Goal: Information Seeking & Learning: Check status

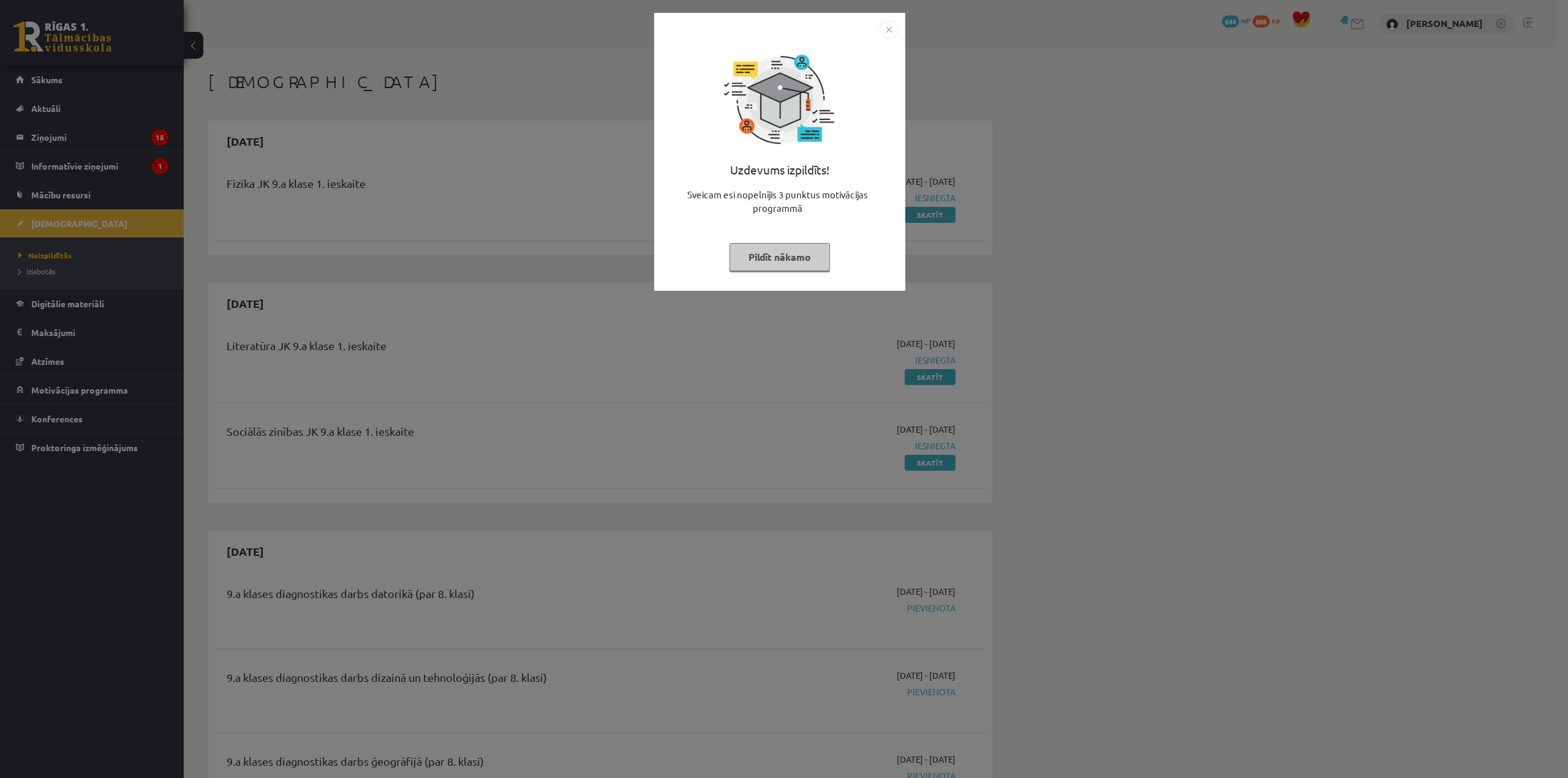
click at [894, 32] on img "Close" at bounding box center [889, 30] width 18 height 18
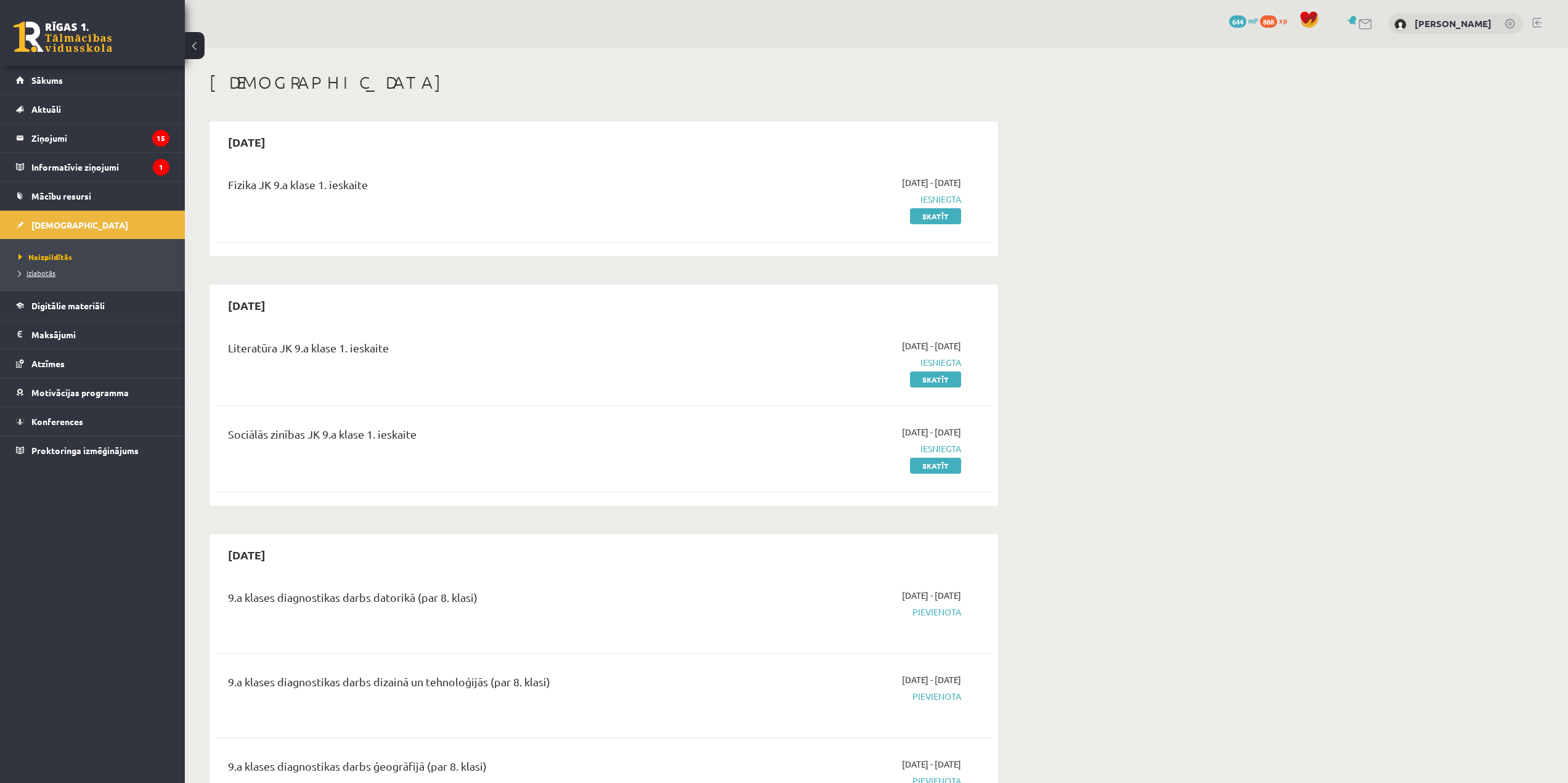
click at [54, 268] on link "Izlabotās" at bounding box center [95, 273] width 154 height 11
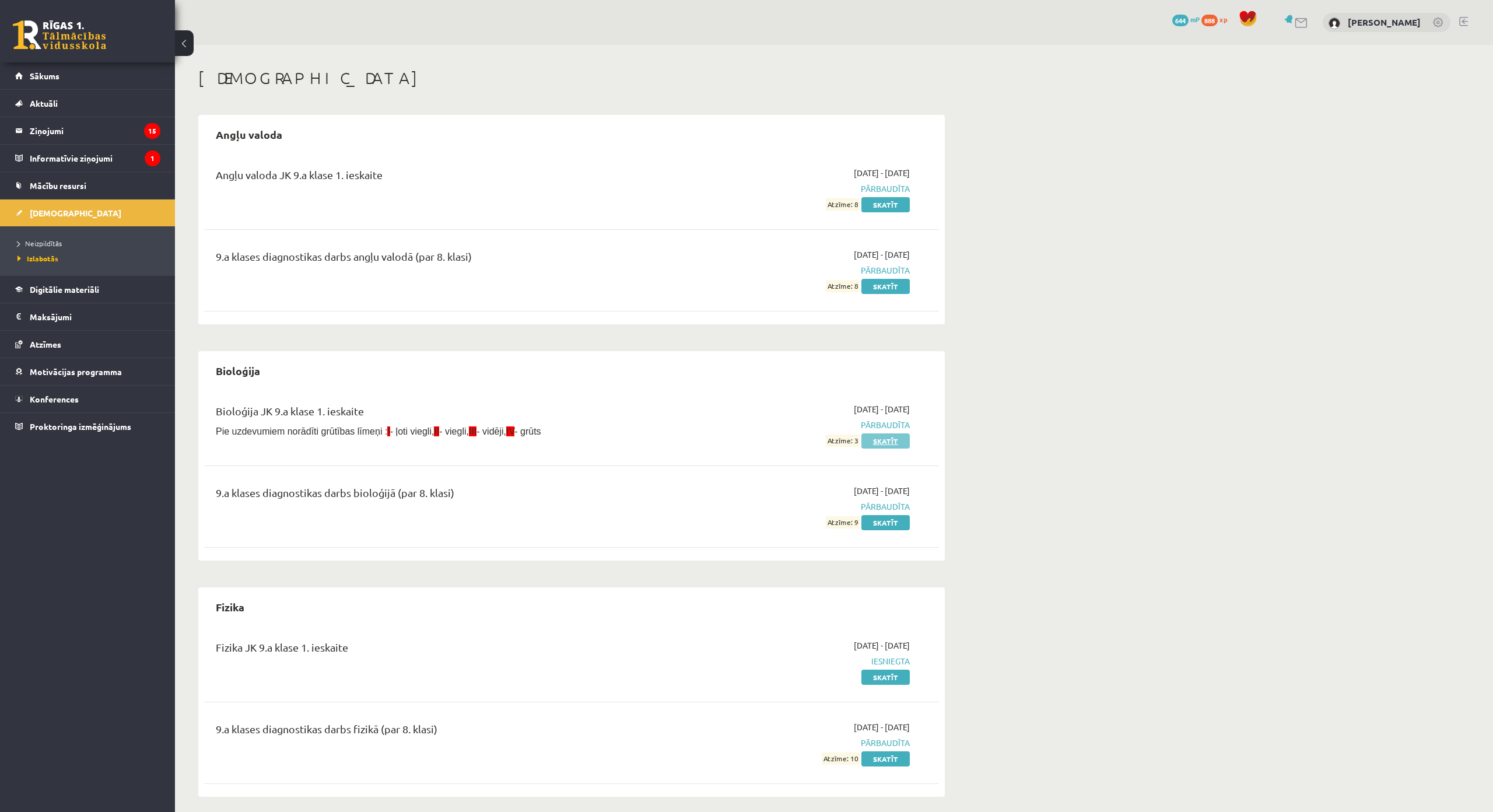
click at [894, 442] on link "Skatīt" at bounding box center [886, 440] width 48 height 15
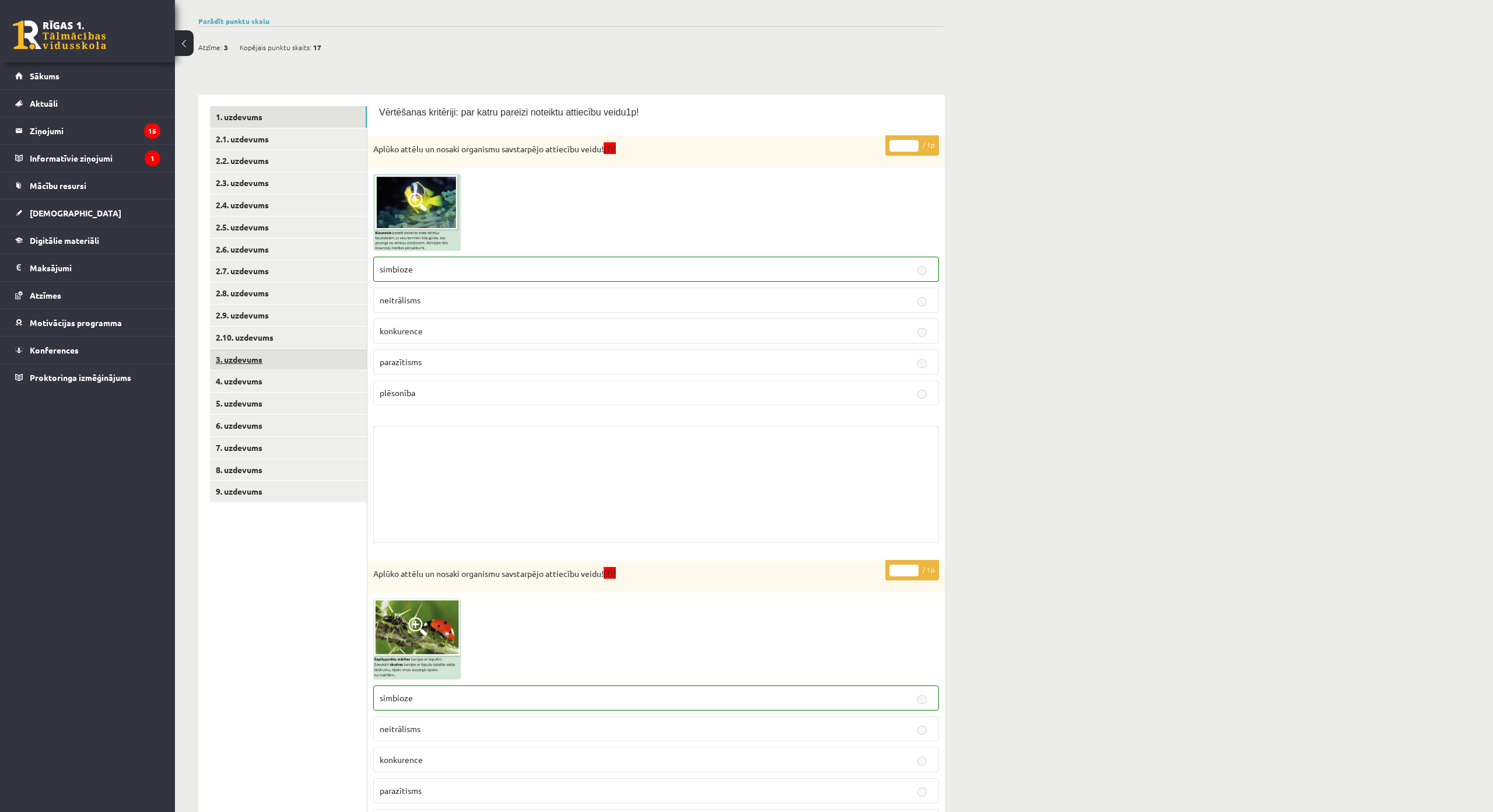
scroll to position [93, 0]
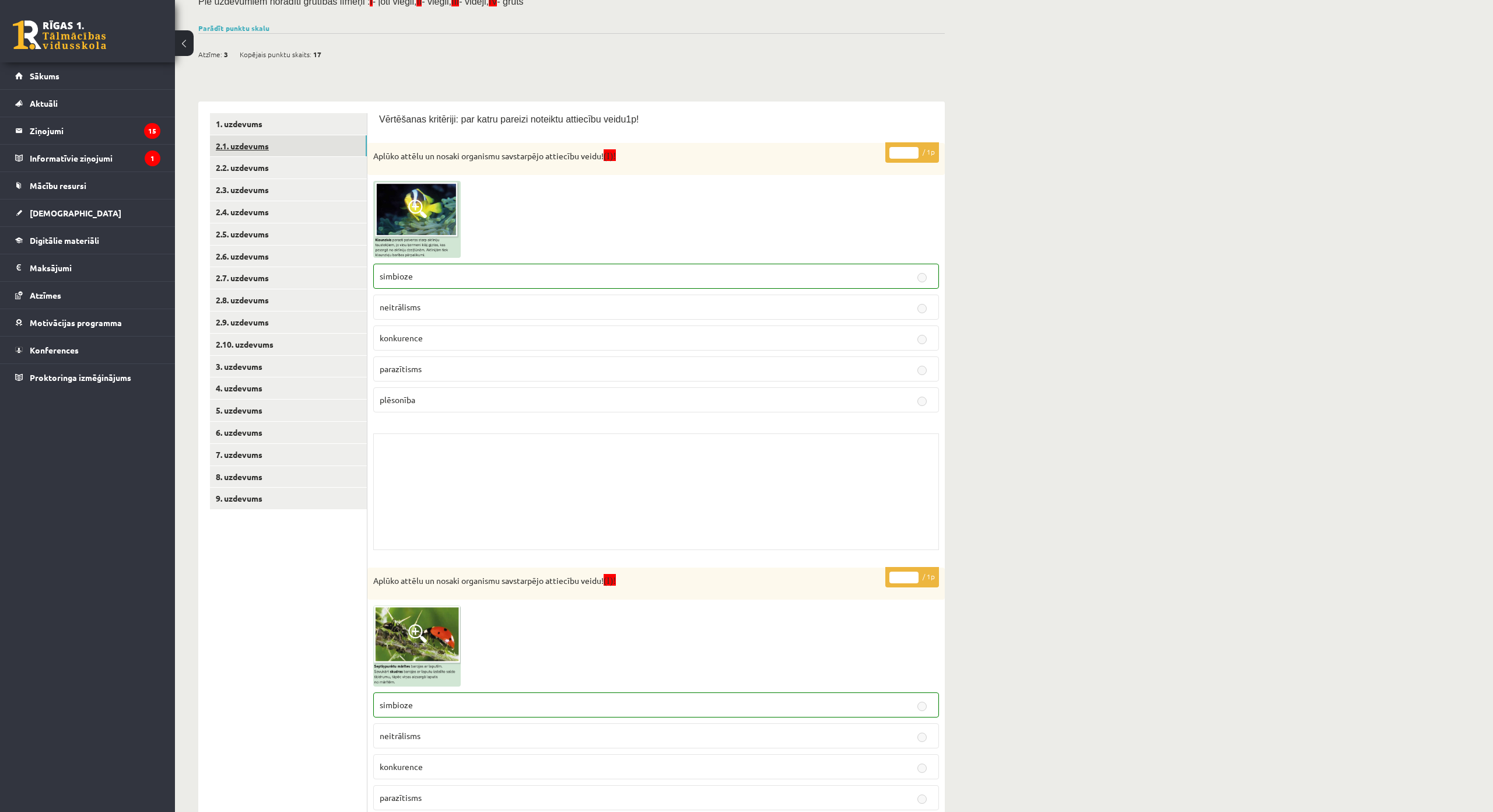
click at [318, 146] on link "2.1. uzdevums" at bounding box center [289, 146] width 157 height 21
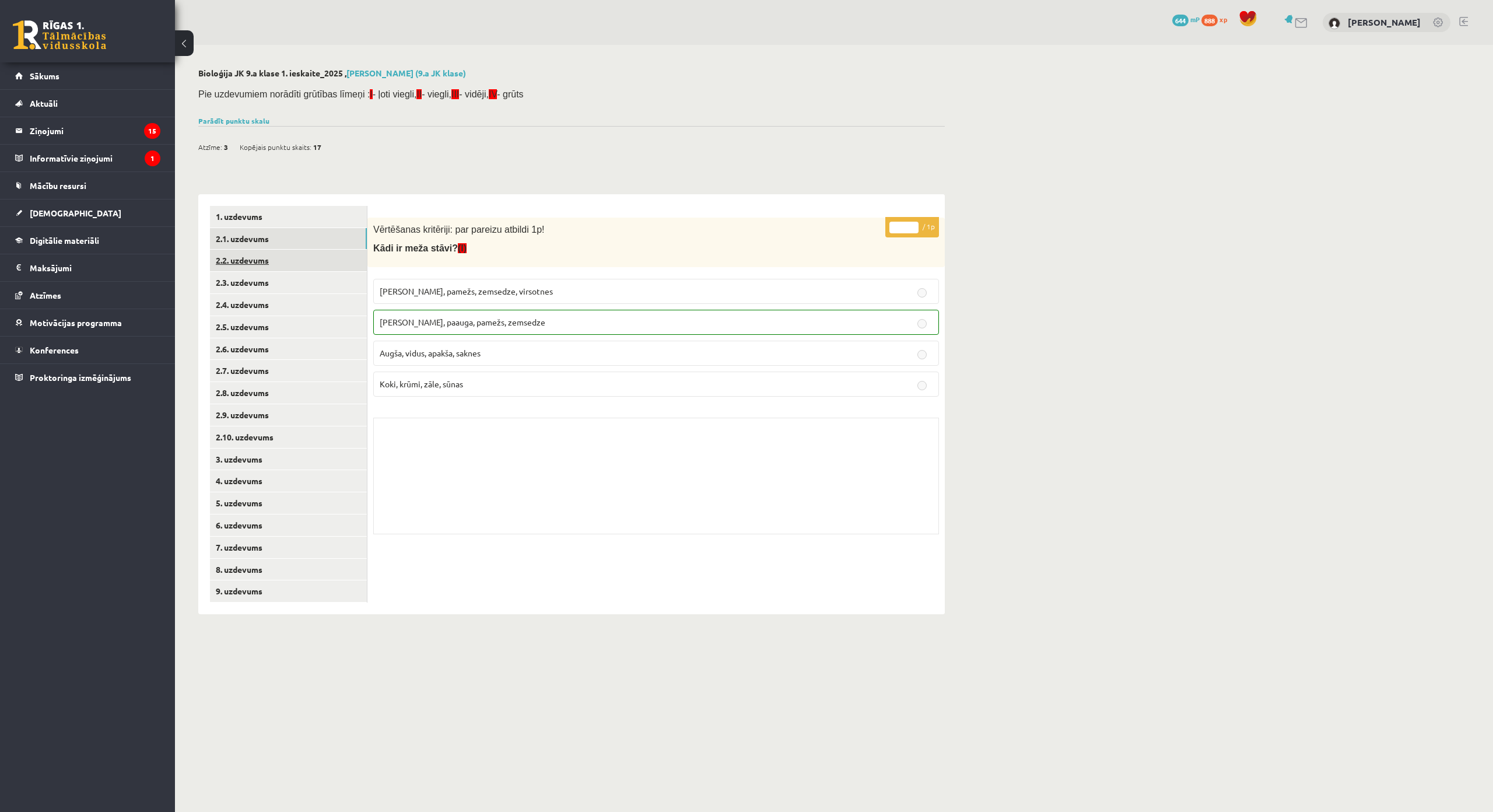
click at [338, 263] on link "2.2. uzdevums" at bounding box center [289, 260] width 157 height 21
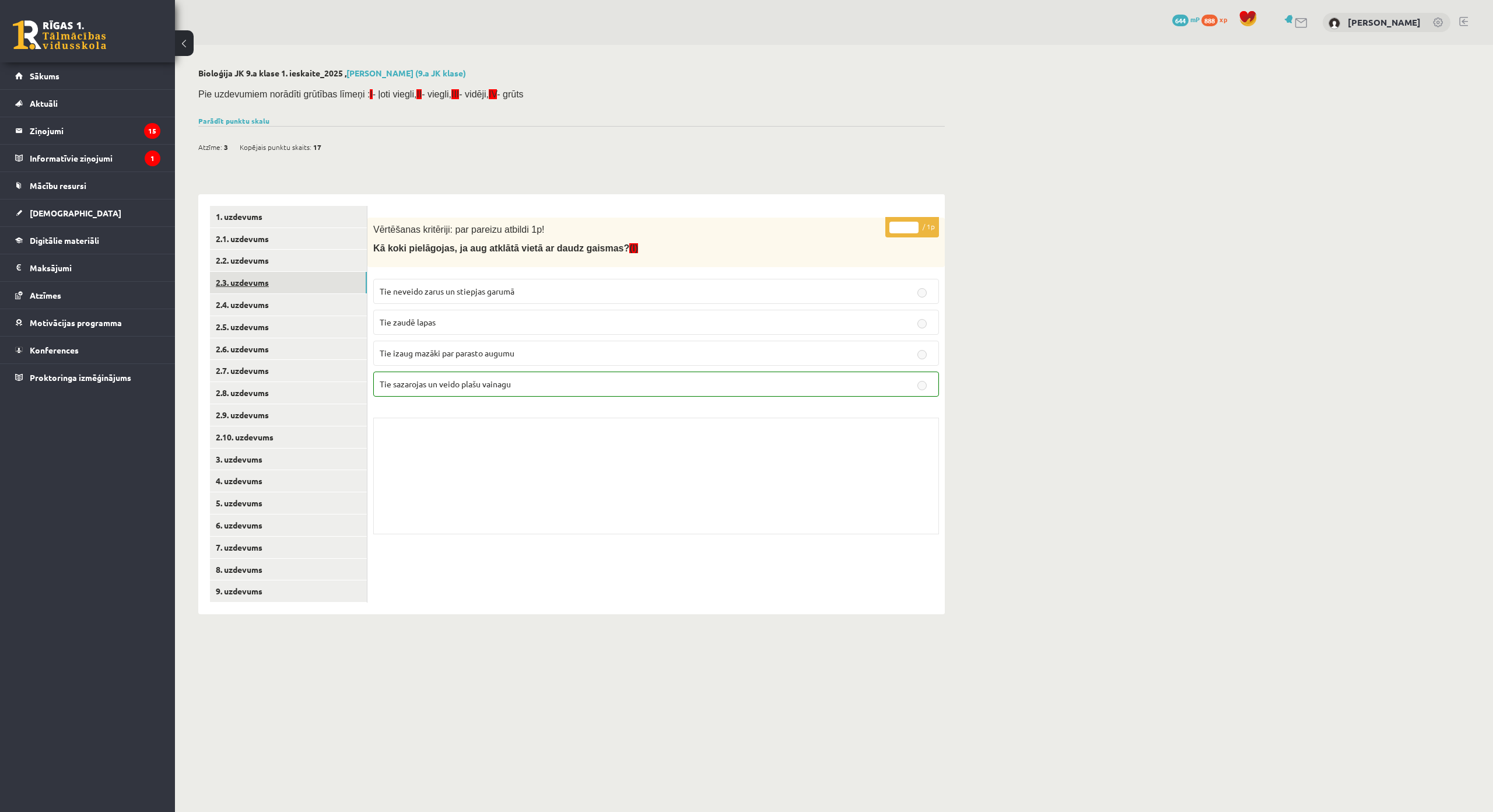
click at [333, 289] on link "2.3. uzdevums" at bounding box center [289, 282] width 157 height 21
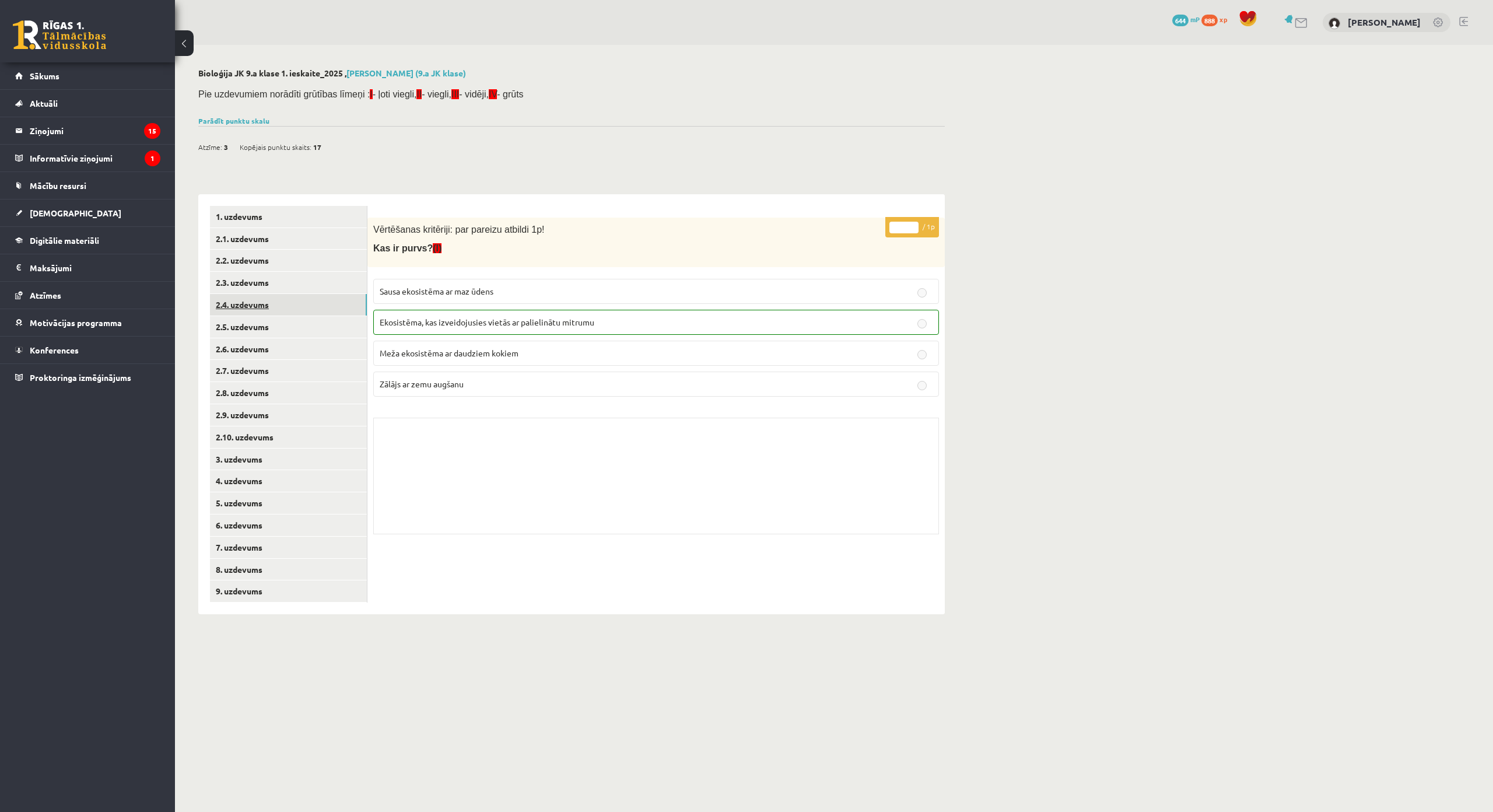
click at [328, 313] on link "2.4. uzdevums" at bounding box center [289, 305] width 157 height 21
click at [335, 328] on link "2.5. uzdevums" at bounding box center [289, 327] width 157 height 21
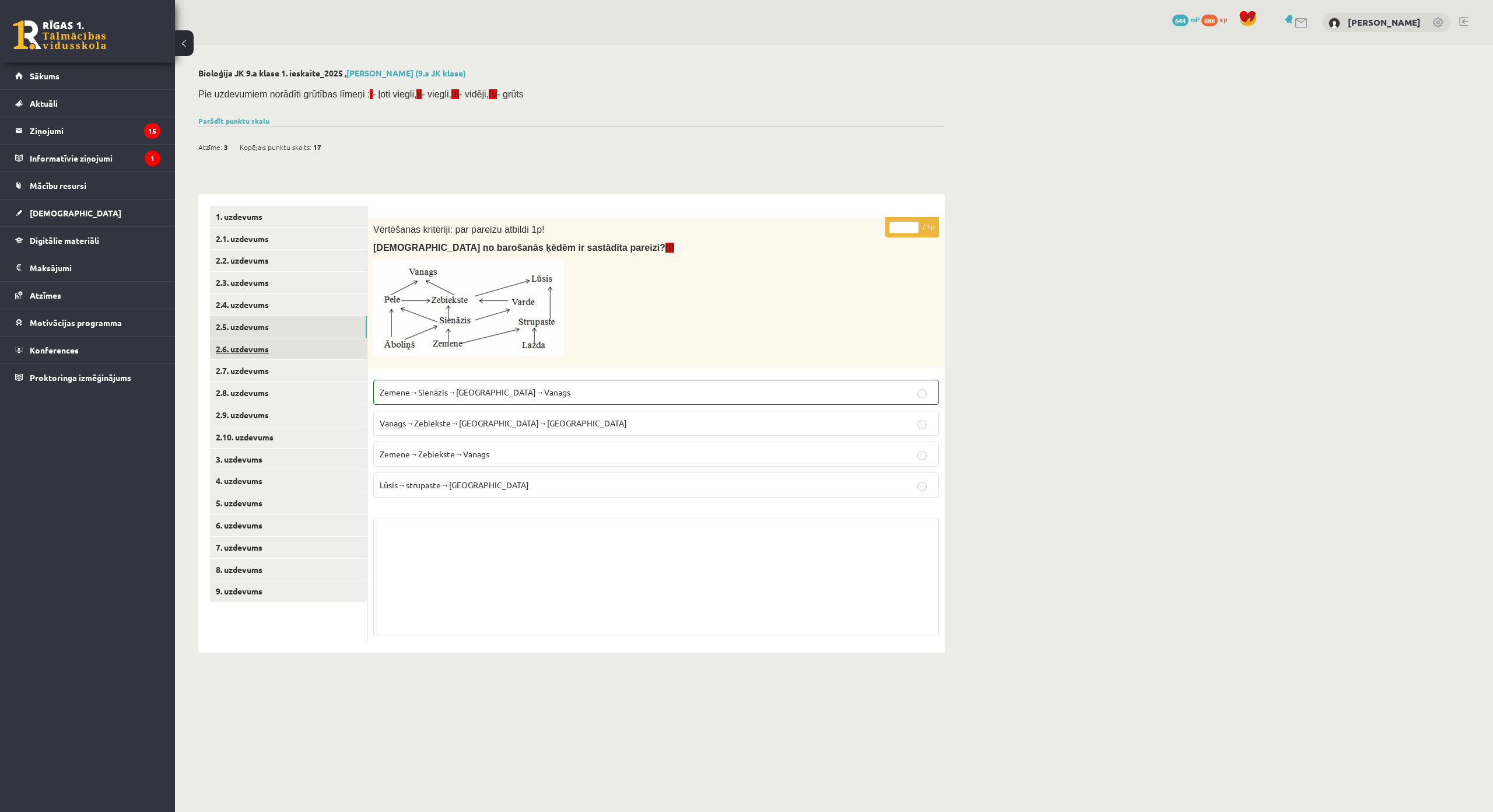
click at [336, 342] on link "2.6. uzdevums" at bounding box center [289, 349] width 157 height 21
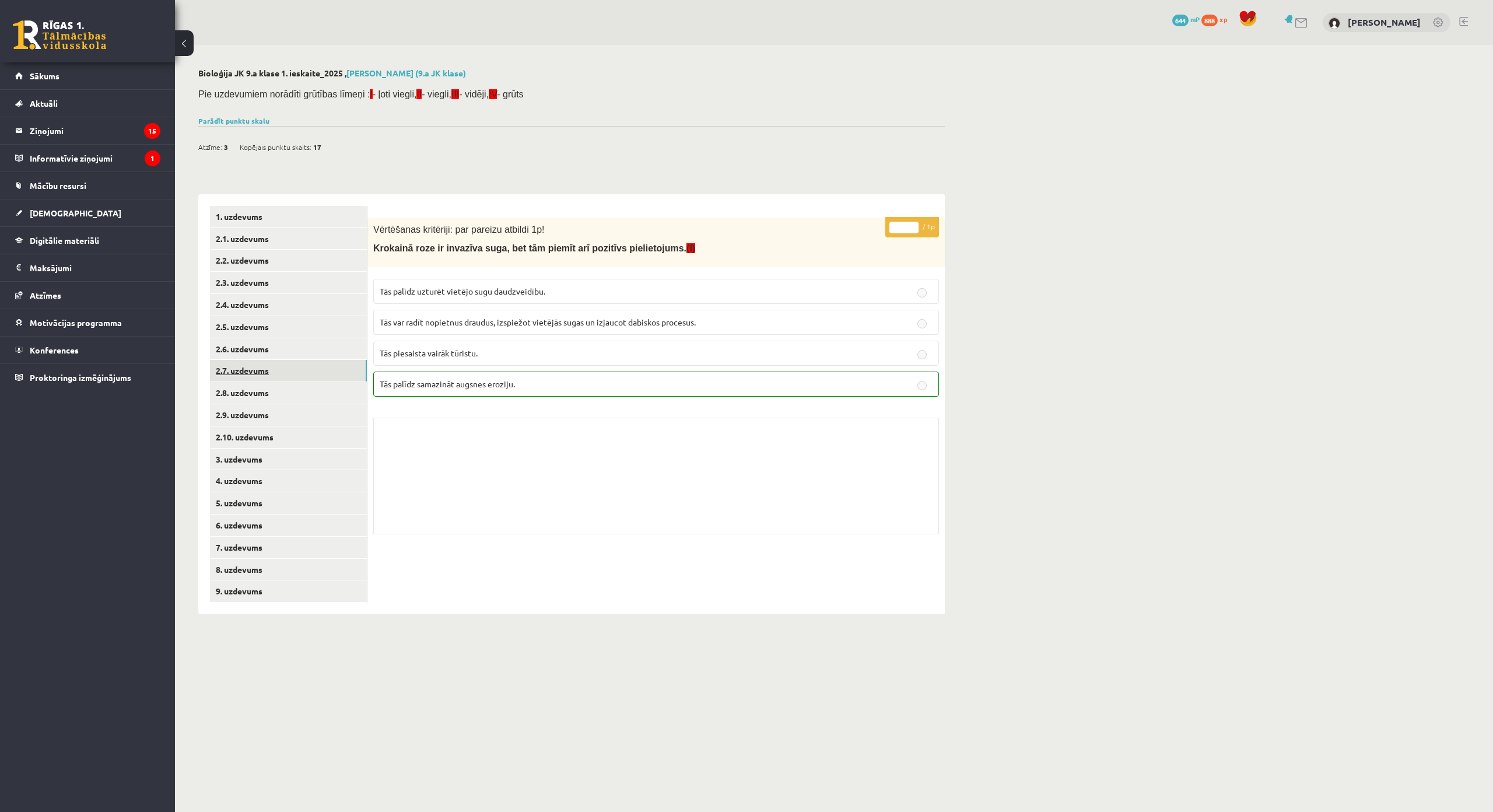
click at [339, 368] on link "2.7. uzdevums" at bounding box center [289, 370] width 157 height 21
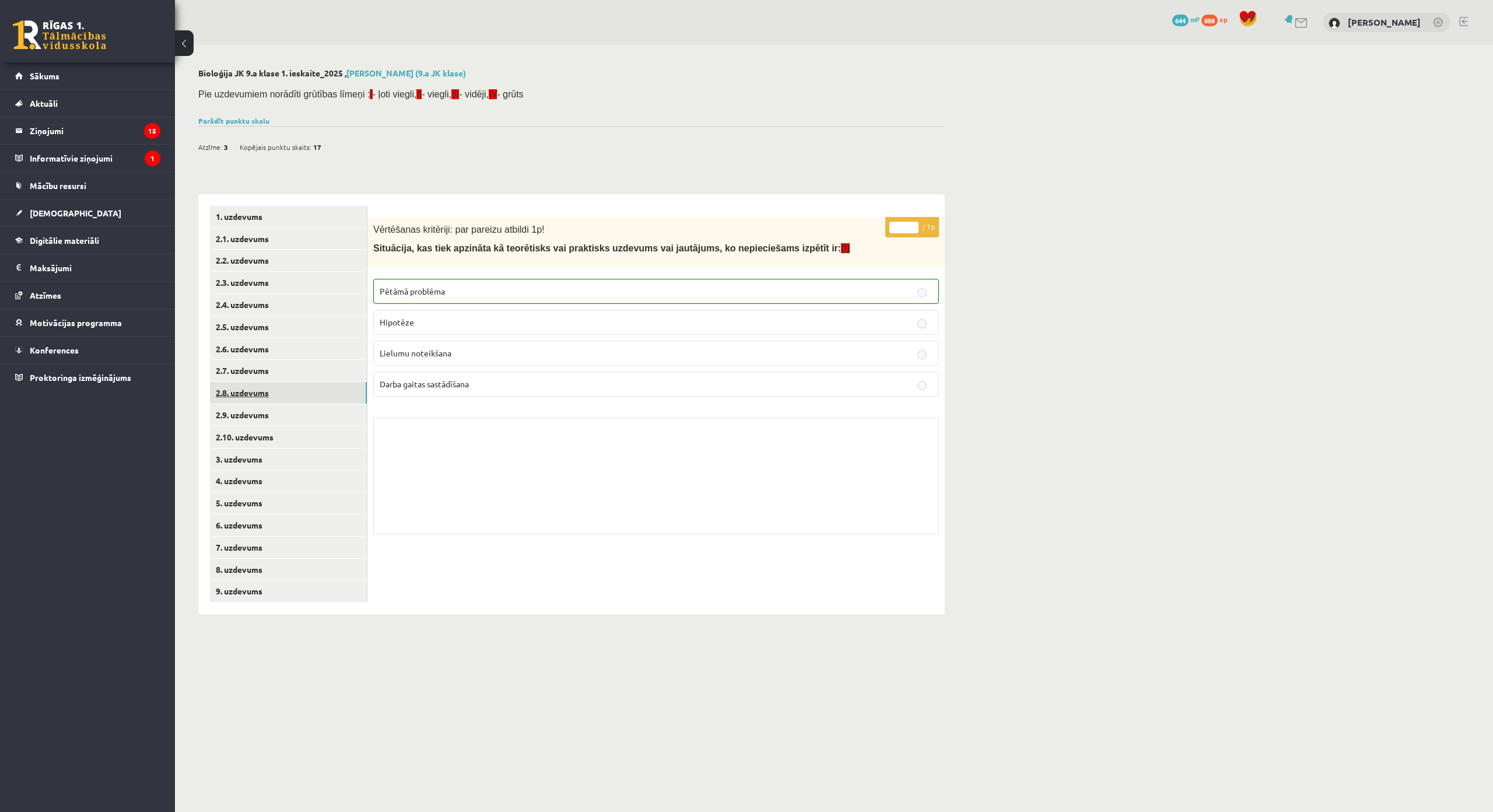
click at [338, 394] on link "2.8. uzdevums" at bounding box center [289, 393] width 157 height 21
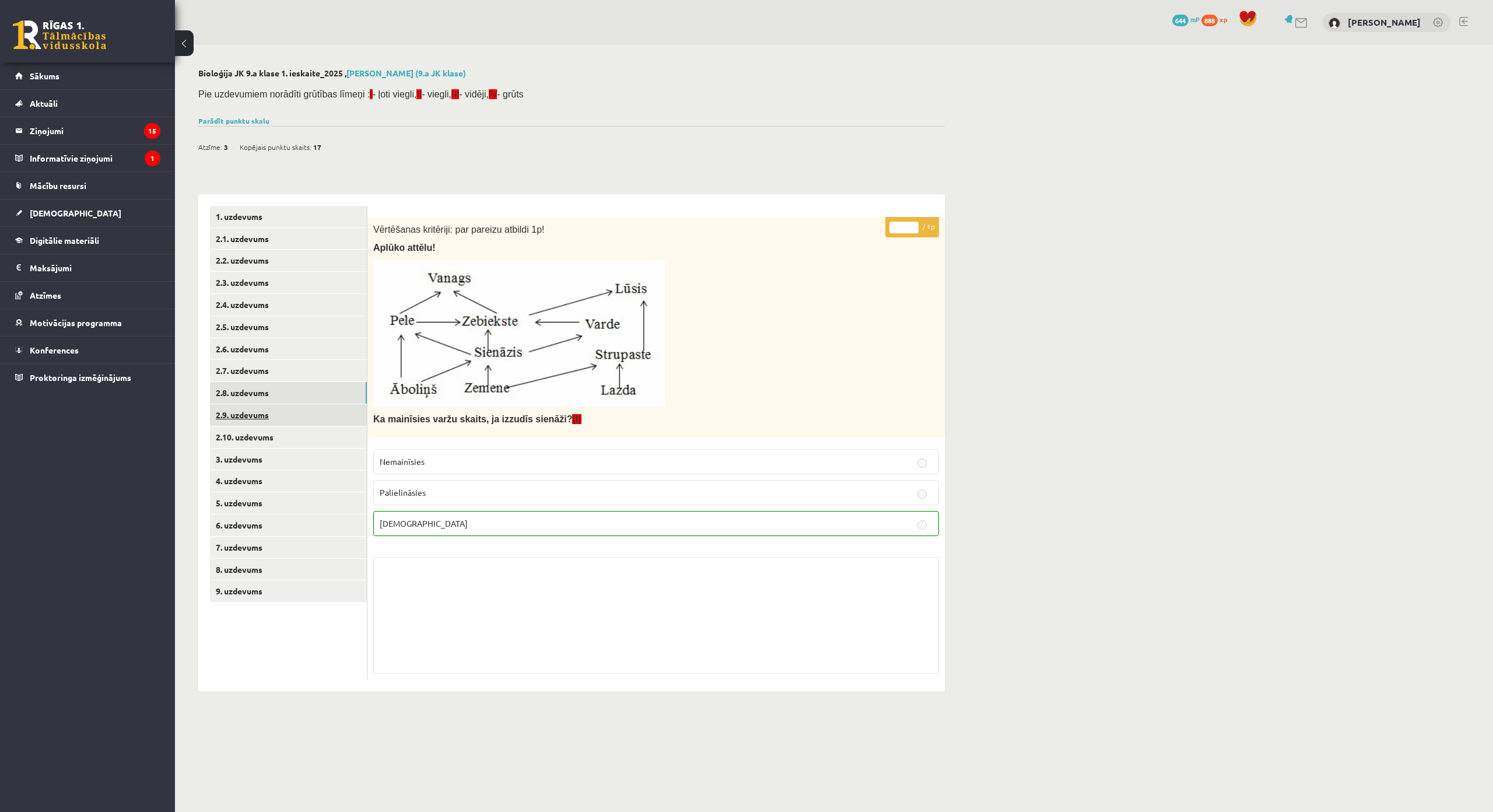
click at [333, 419] on link "2.9. uzdevums" at bounding box center [289, 415] width 157 height 21
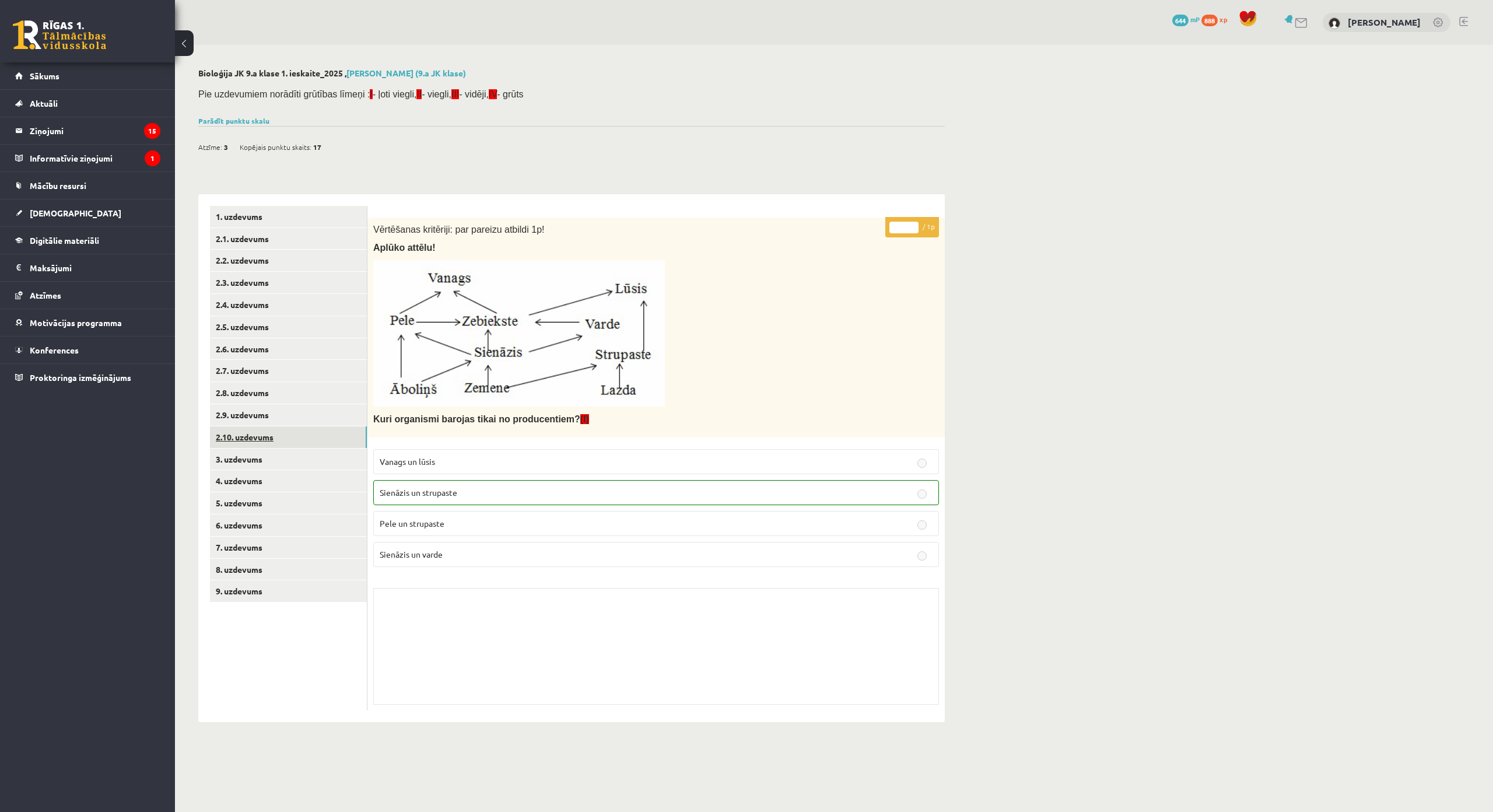
click at [330, 435] on link "2.10. uzdevums" at bounding box center [289, 437] width 157 height 21
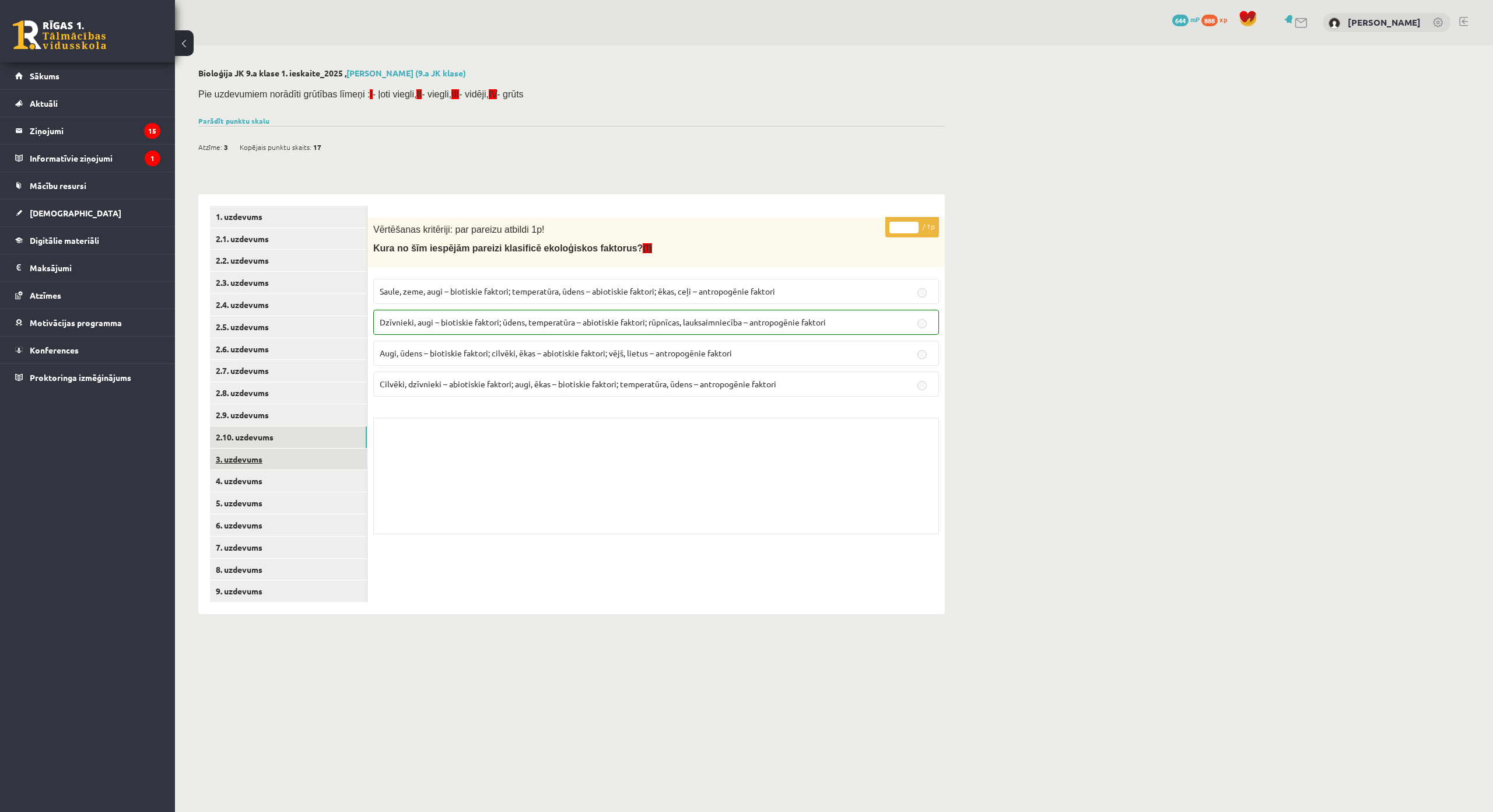
click at [331, 455] on link "3. uzdevums" at bounding box center [289, 459] width 157 height 21
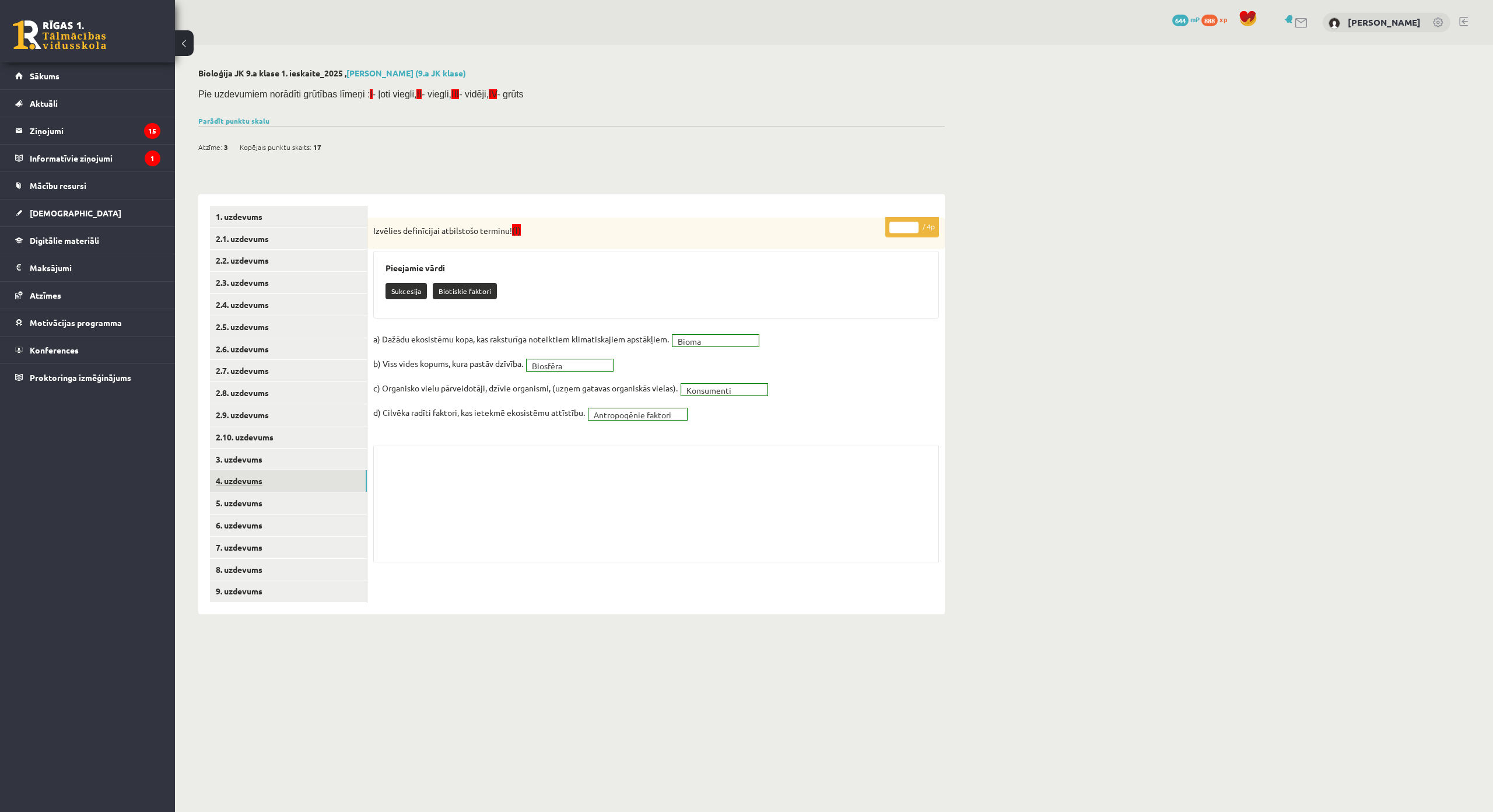
click at [319, 481] on link "4. uzdevums" at bounding box center [289, 481] width 157 height 21
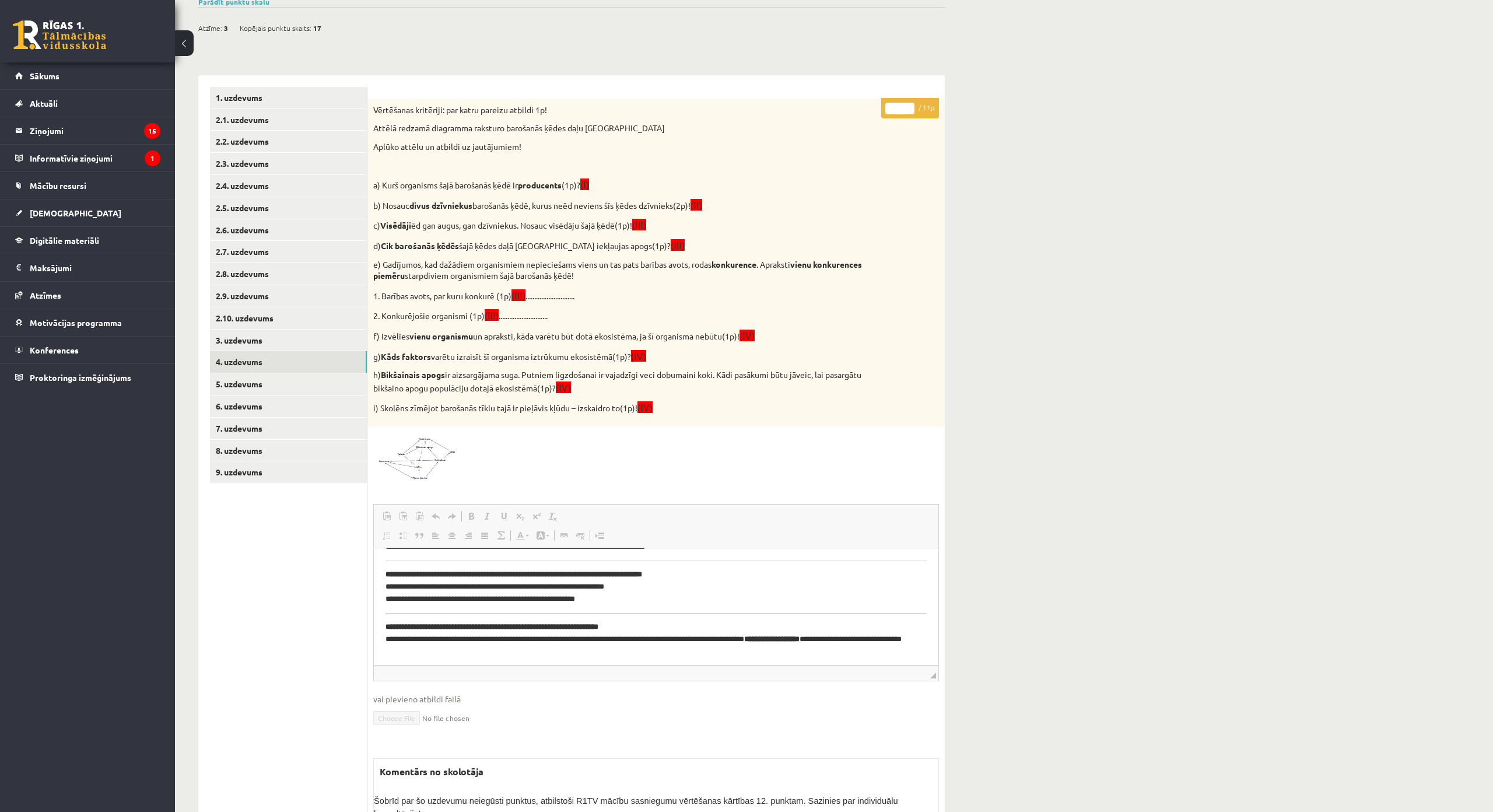
scroll to position [410, 0]
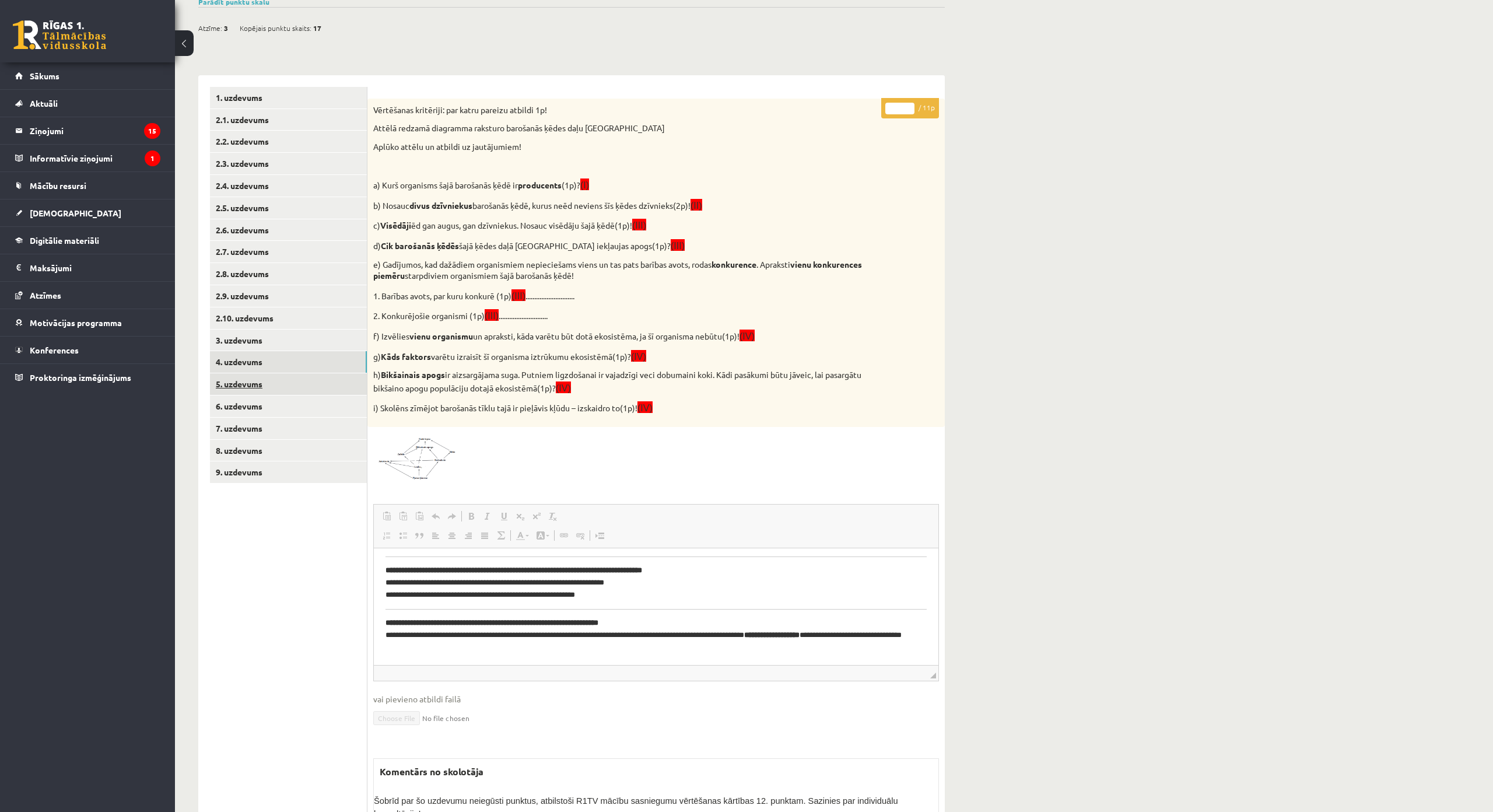
click at [305, 382] on link "5. uzdevums" at bounding box center [289, 384] width 157 height 21
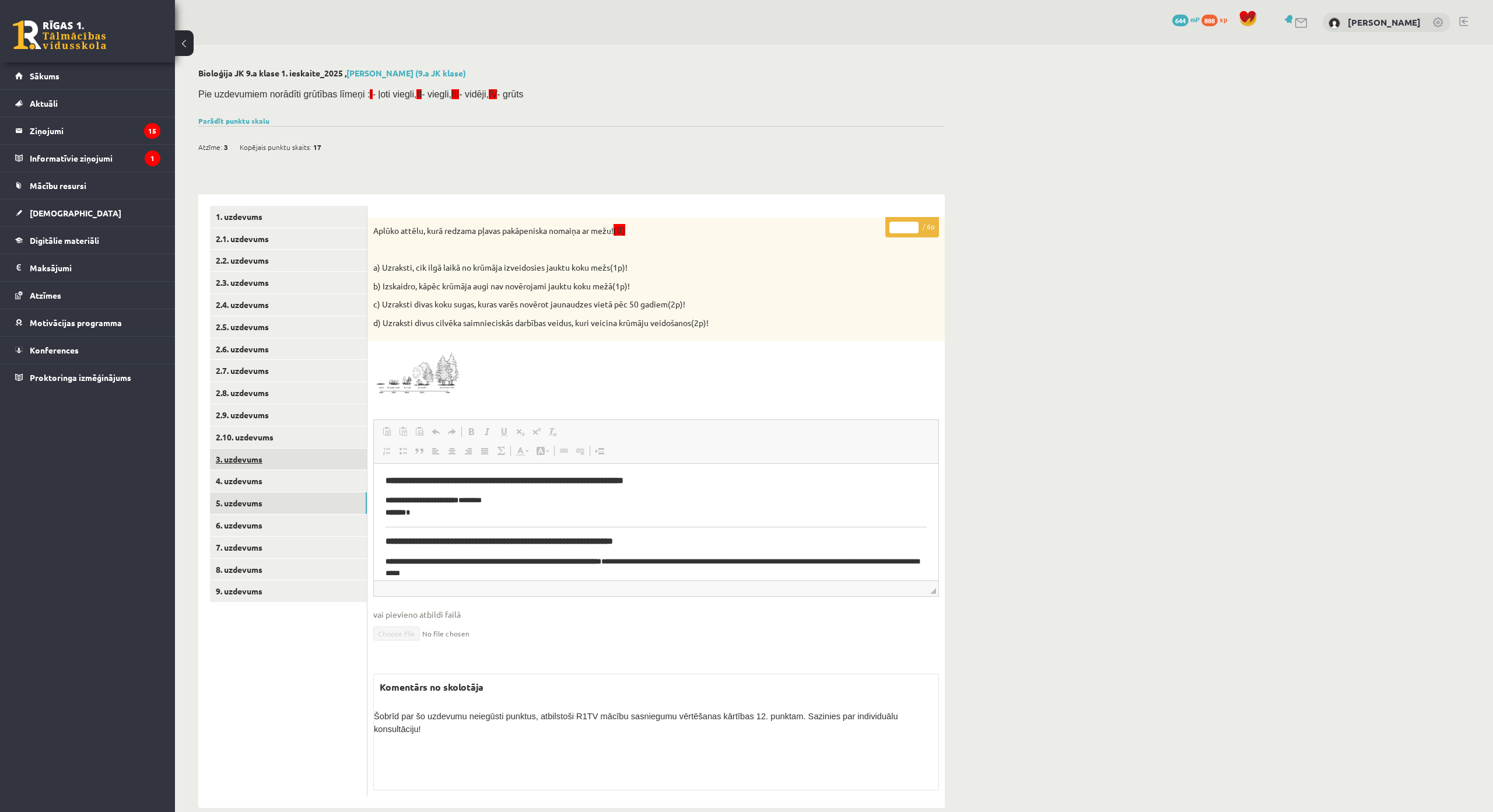
scroll to position [0, 0]
click at [309, 491] on link "4. uzdevums" at bounding box center [289, 481] width 157 height 21
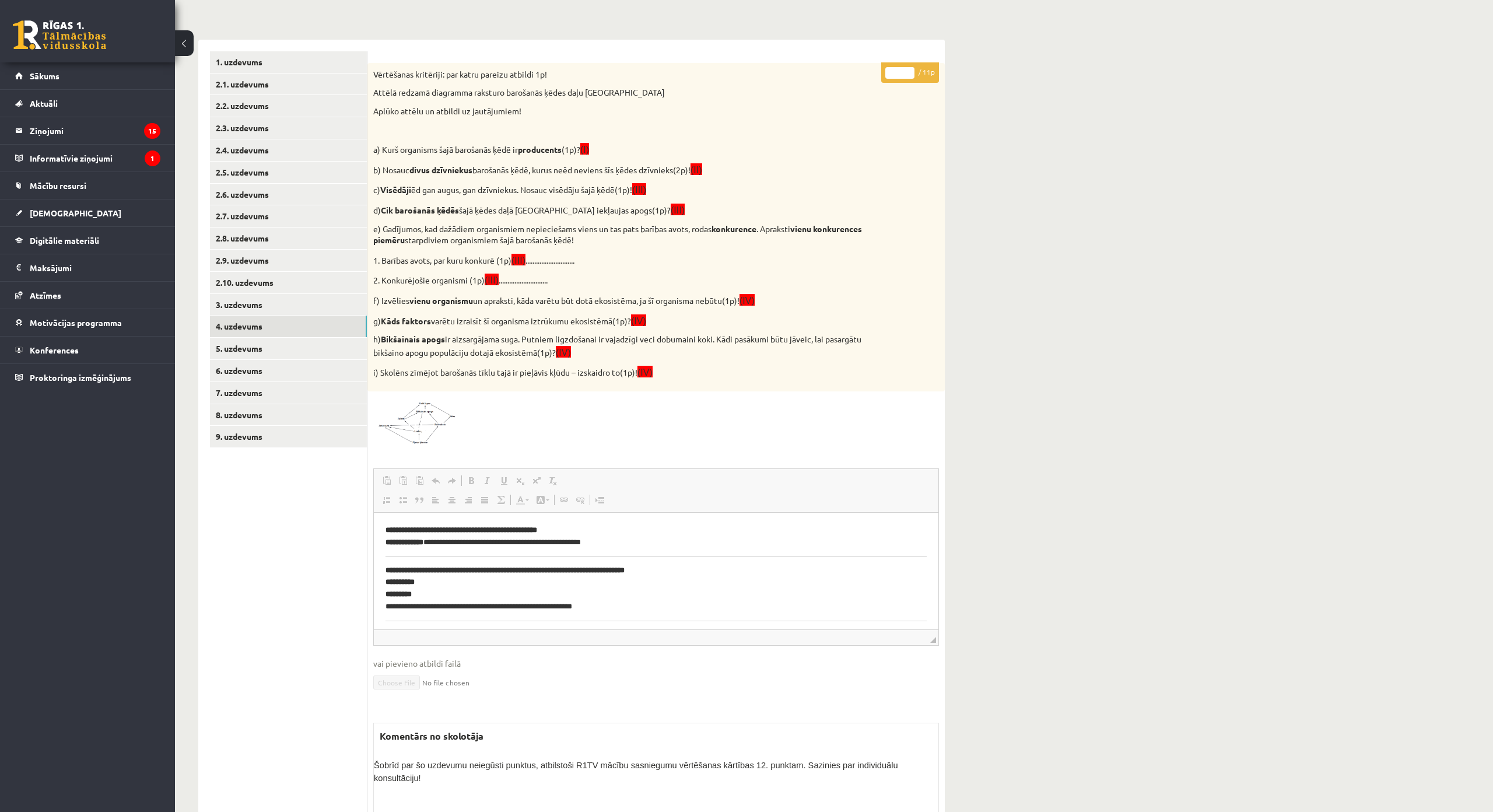
scroll to position [58, 0]
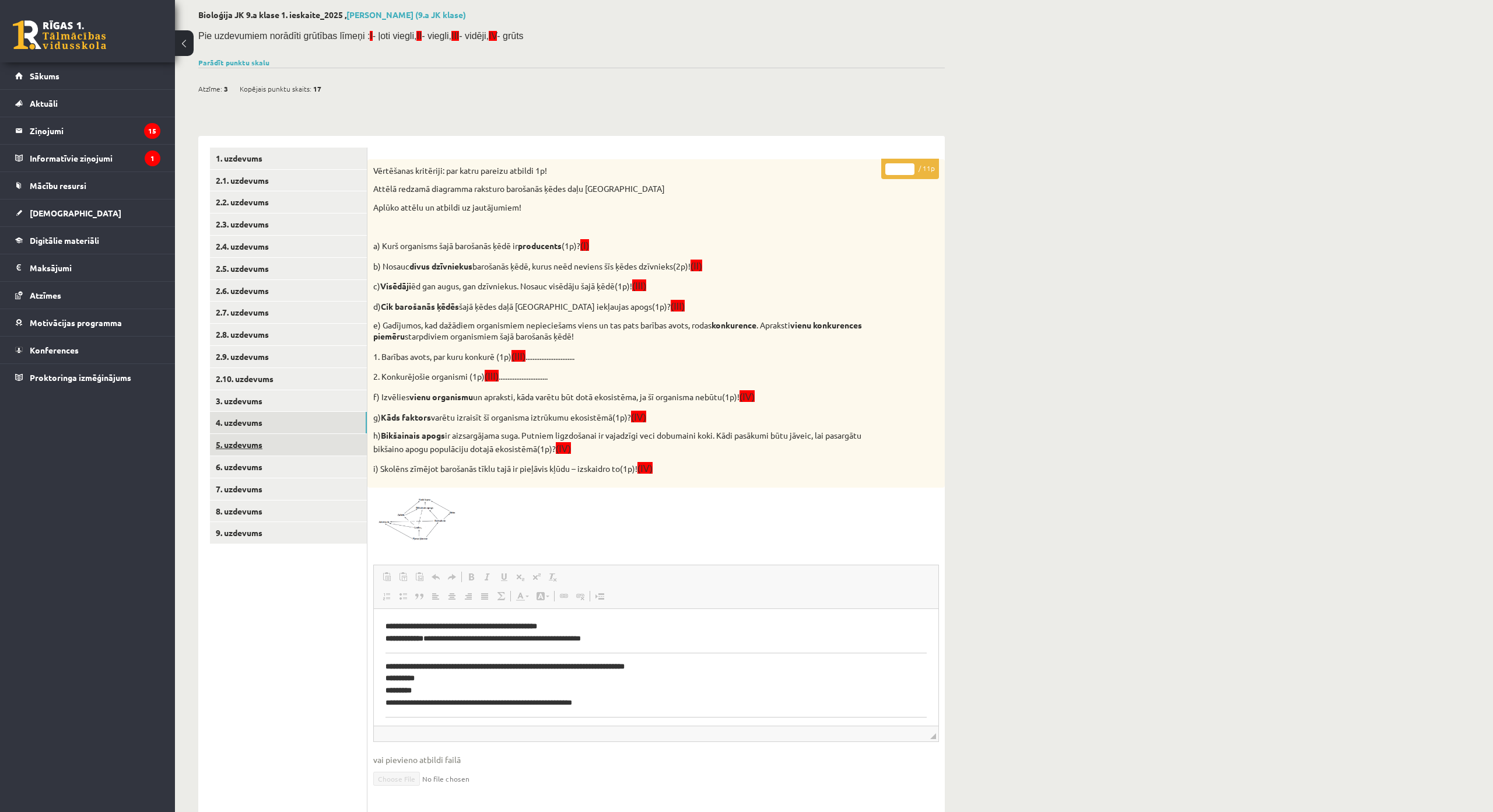
click at [323, 445] on link "5. uzdevums" at bounding box center [289, 444] width 157 height 21
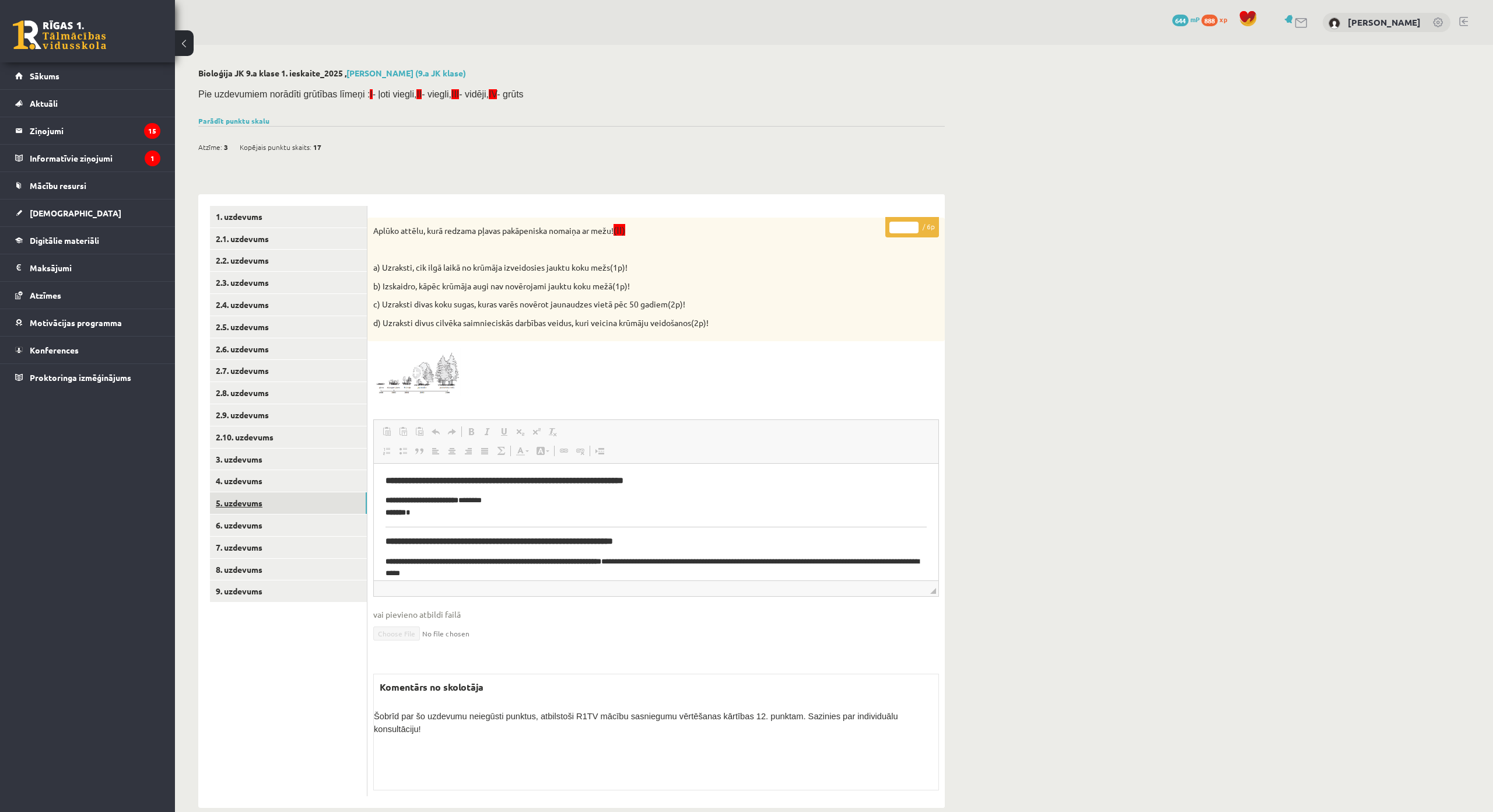
scroll to position [0, 0]
click at [328, 519] on link "6. uzdevums" at bounding box center [289, 525] width 157 height 21
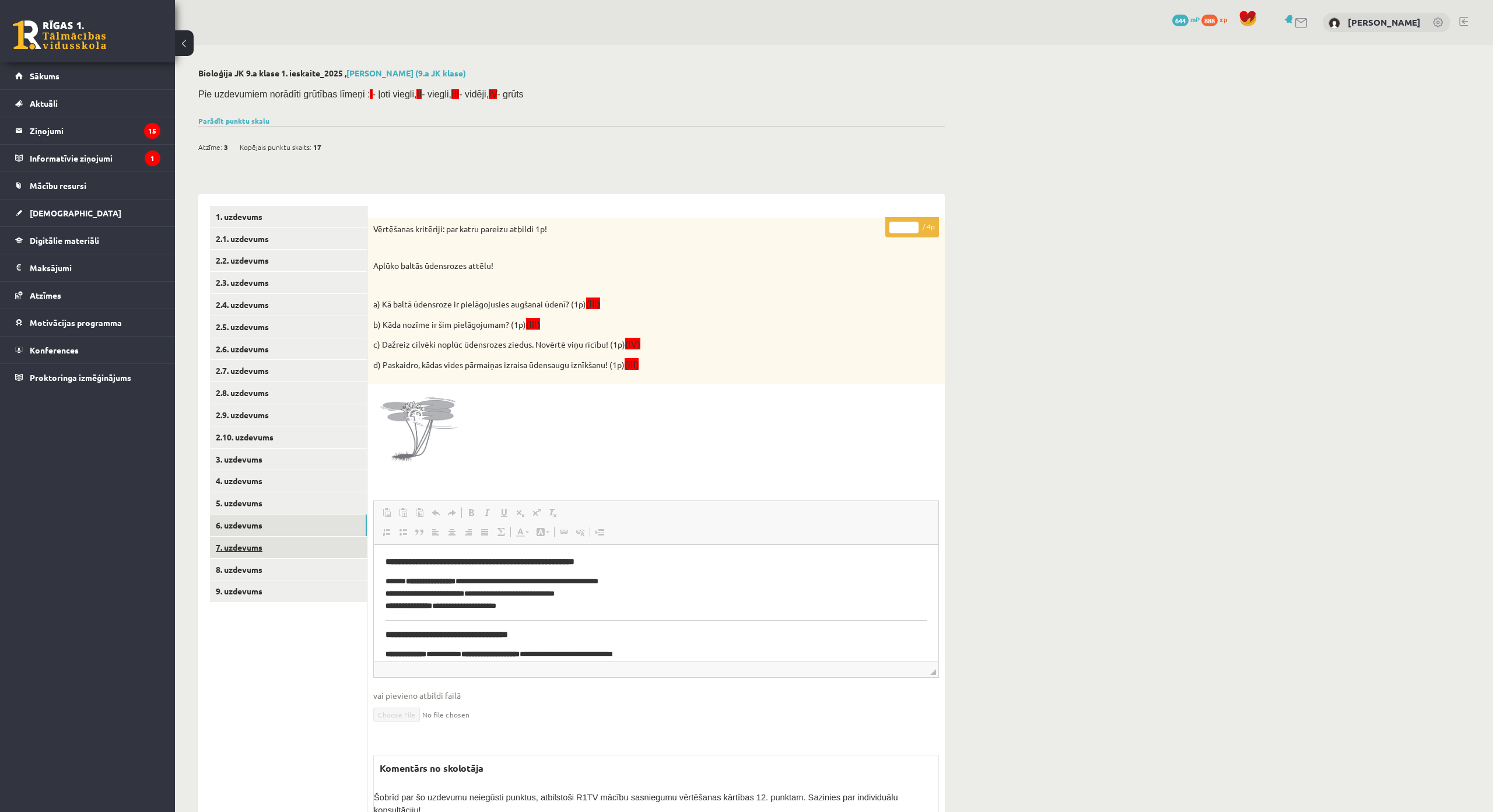
click at [335, 548] on link "7. uzdevums" at bounding box center [289, 547] width 157 height 21
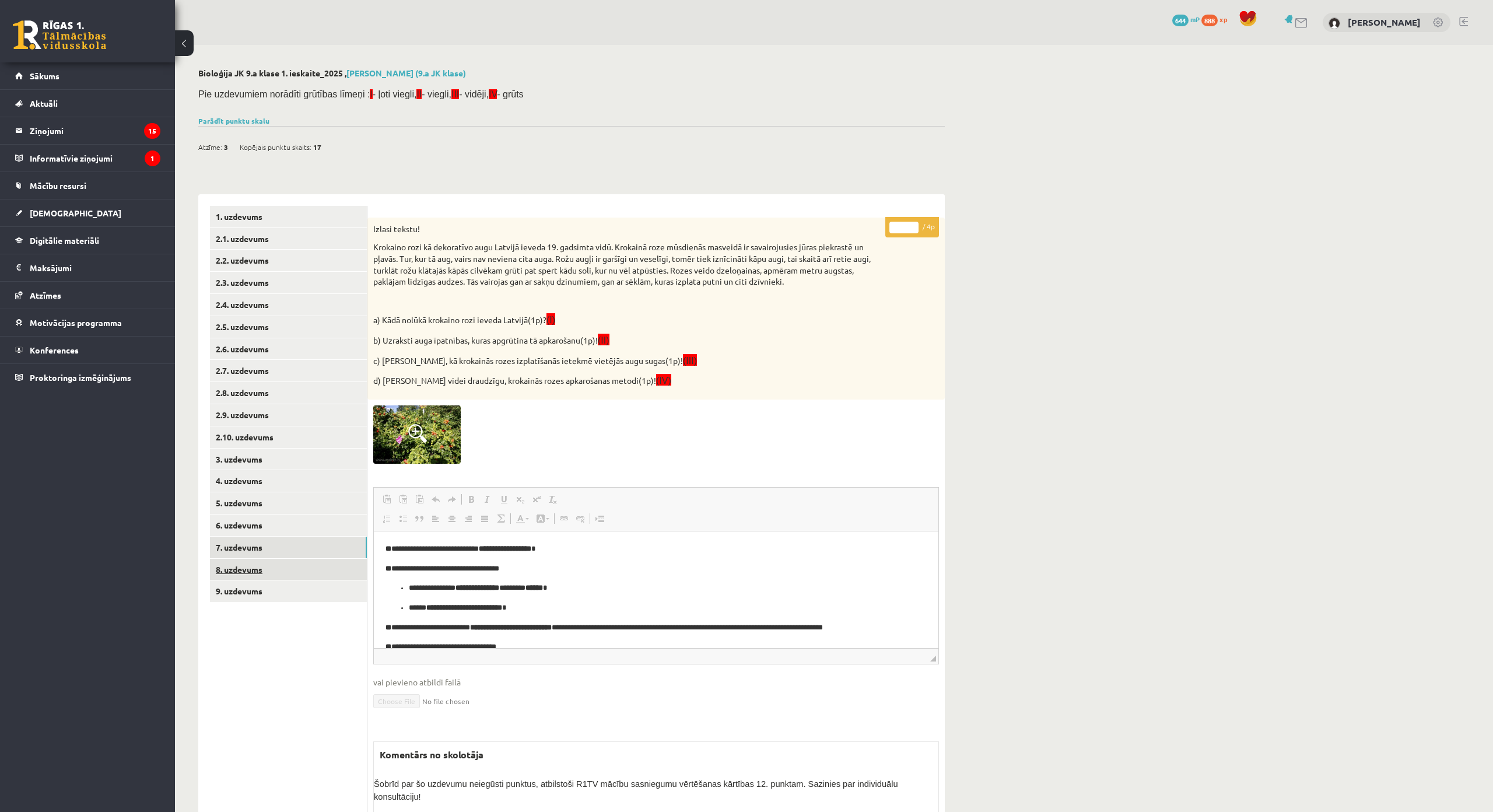
click at [341, 565] on link "8. uzdevums" at bounding box center [289, 570] width 157 height 21
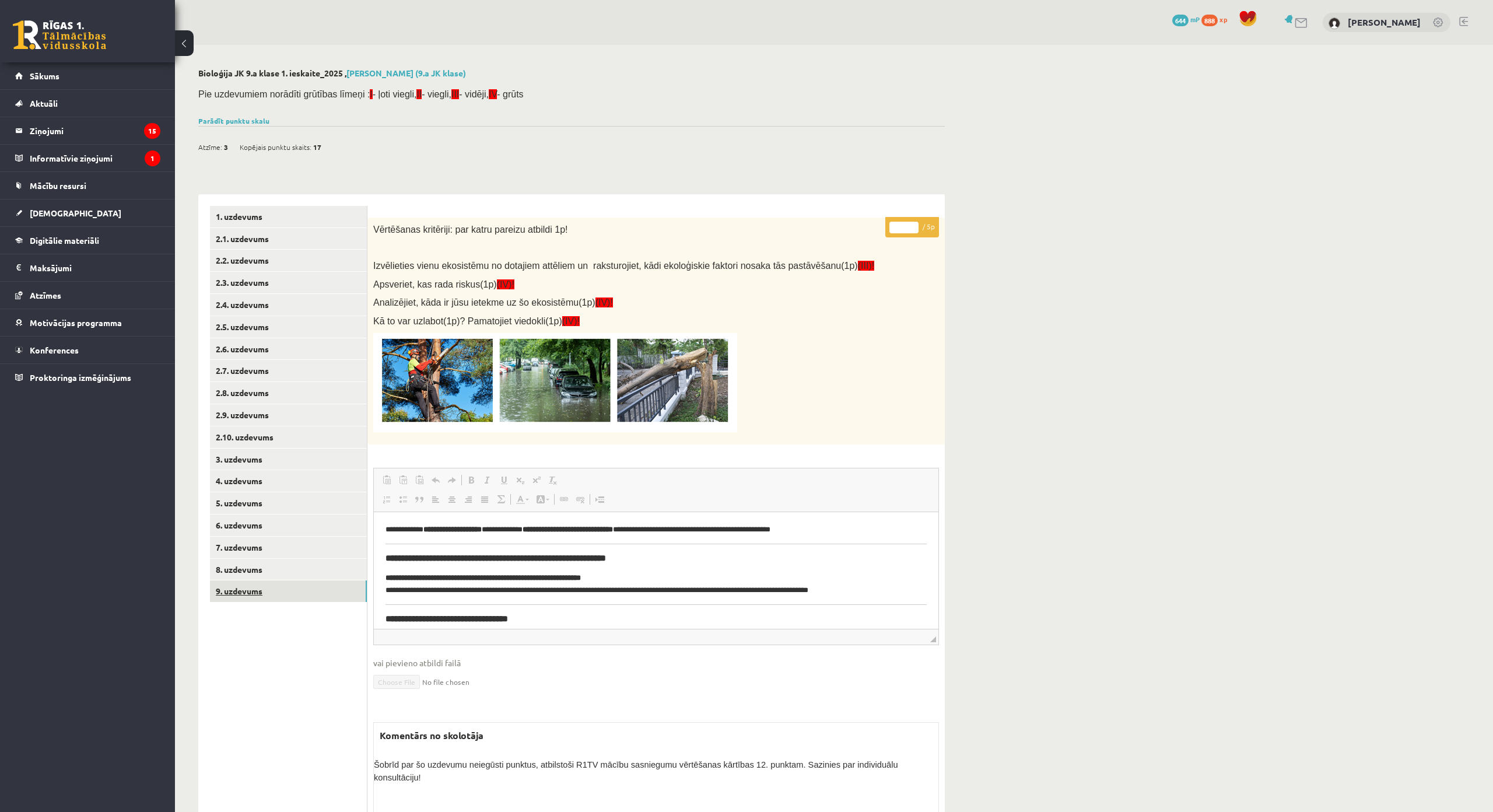
click at [340, 582] on link "9. uzdevums" at bounding box center [289, 591] width 157 height 21
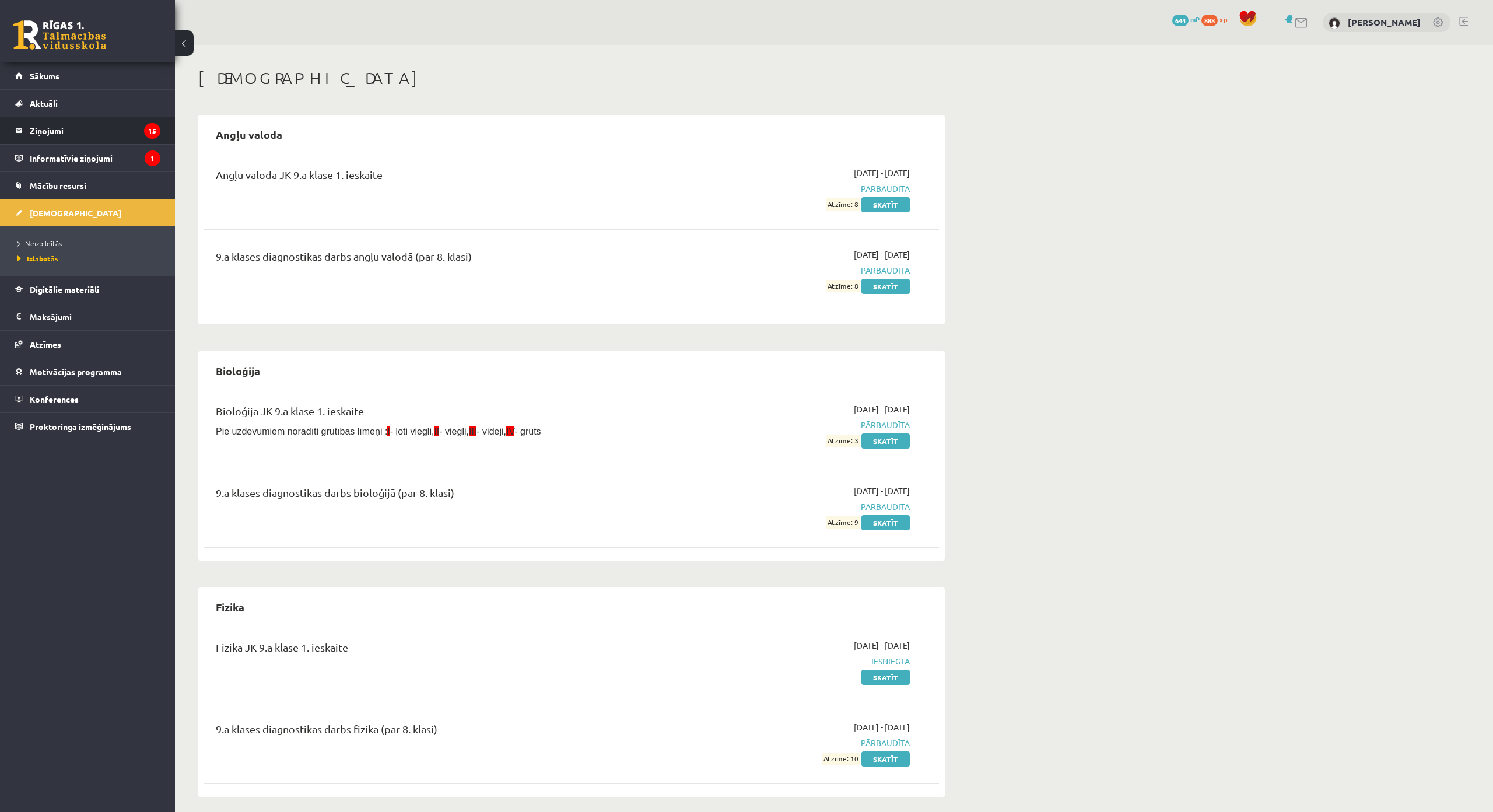
click at [97, 120] on legend "Ziņojumi 15" at bounding box center [94, 131] width 131 height 27
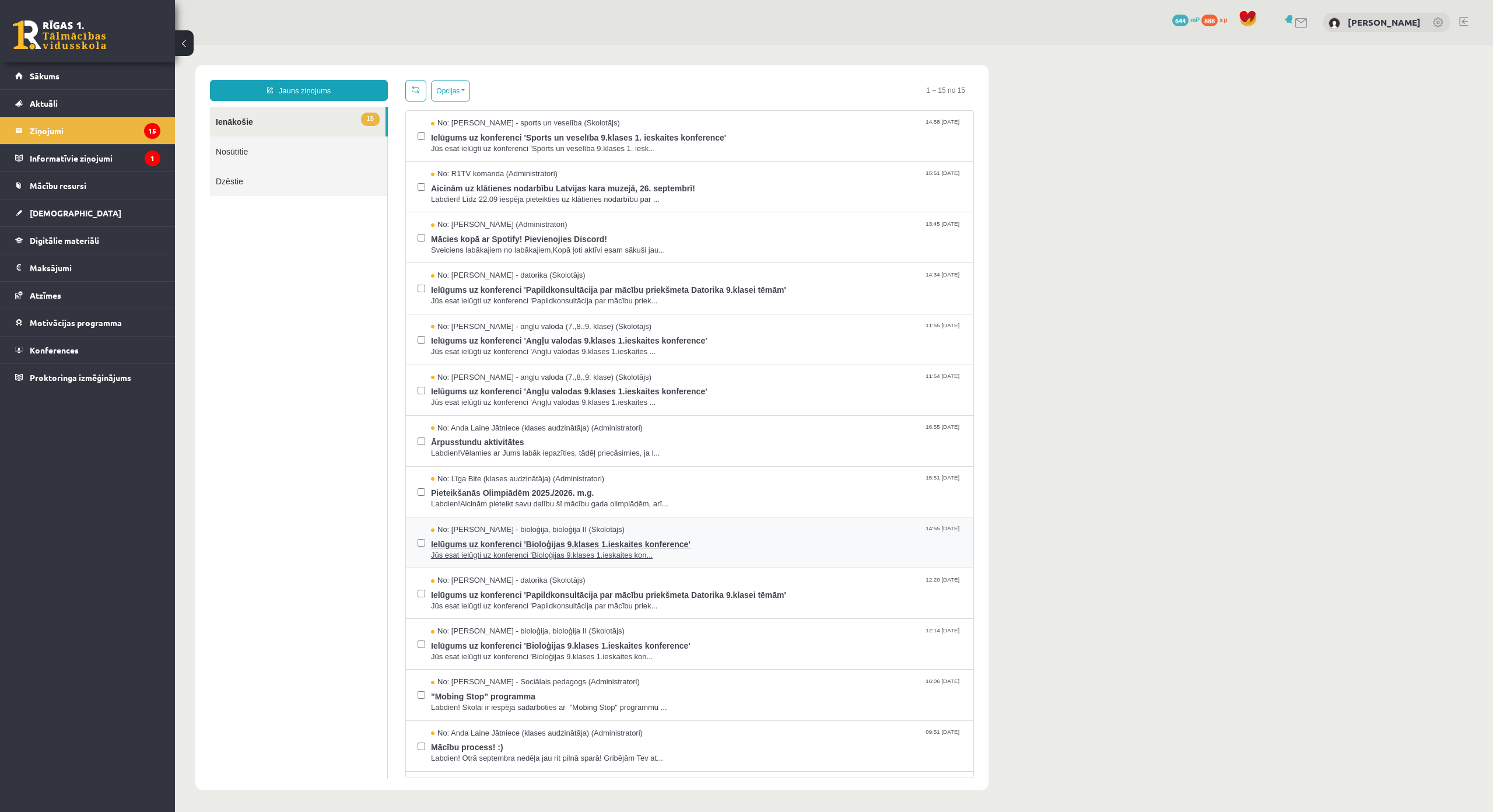
click at [531, 550] on span "Jūs esat ielūgti uz konferenci 'Bioloģijas 9.klases 1.ieskaites kon..." at bounding box center [696, 555] width 531 height 11
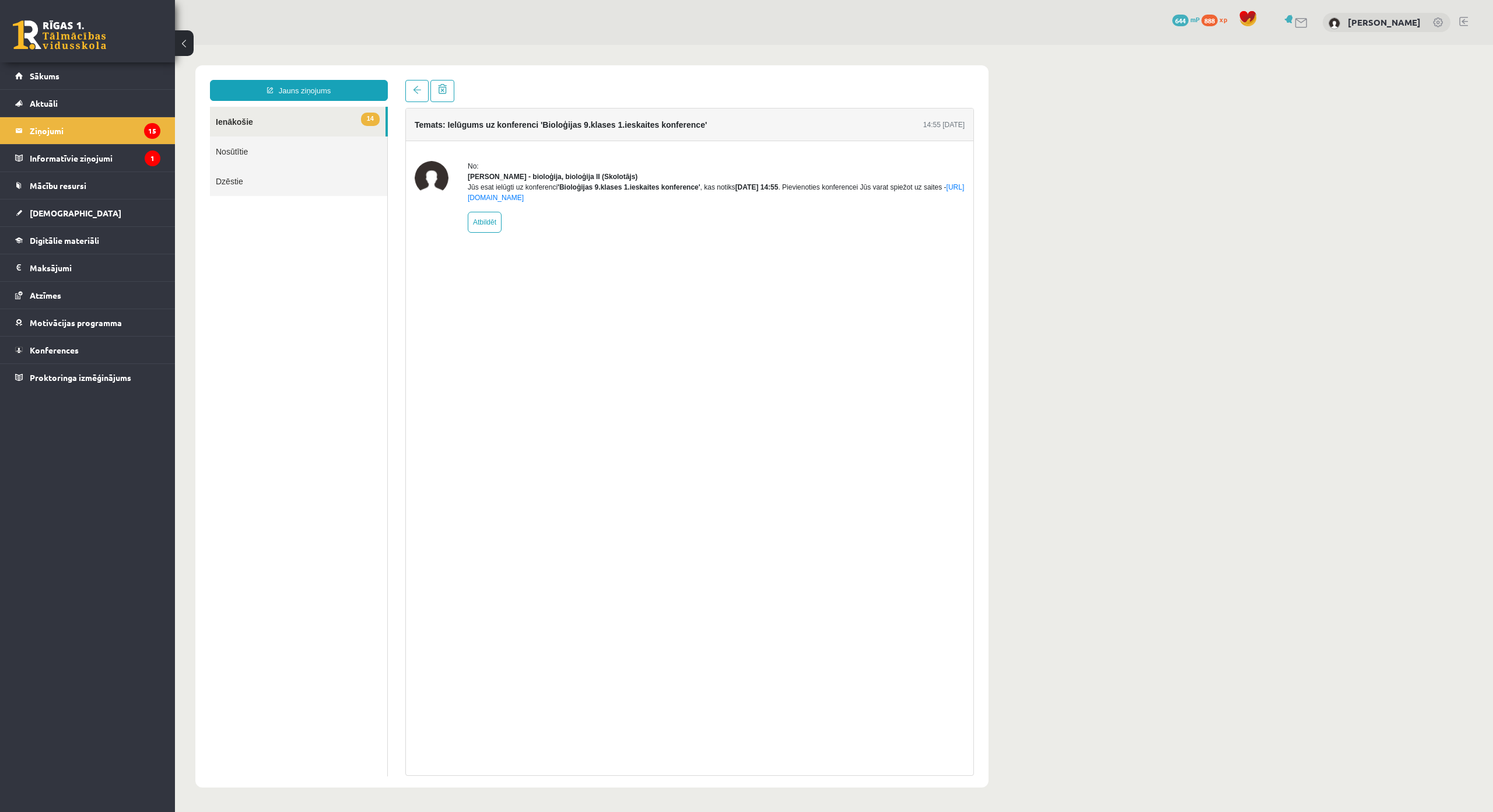
click at [433, 181] on img at bounding box center [431, 177] width 34 height 34
click at [147, 210] on link "[DEMOGRAPHIC_DATA]" at bounding box center [88, 213] width 145 height 27
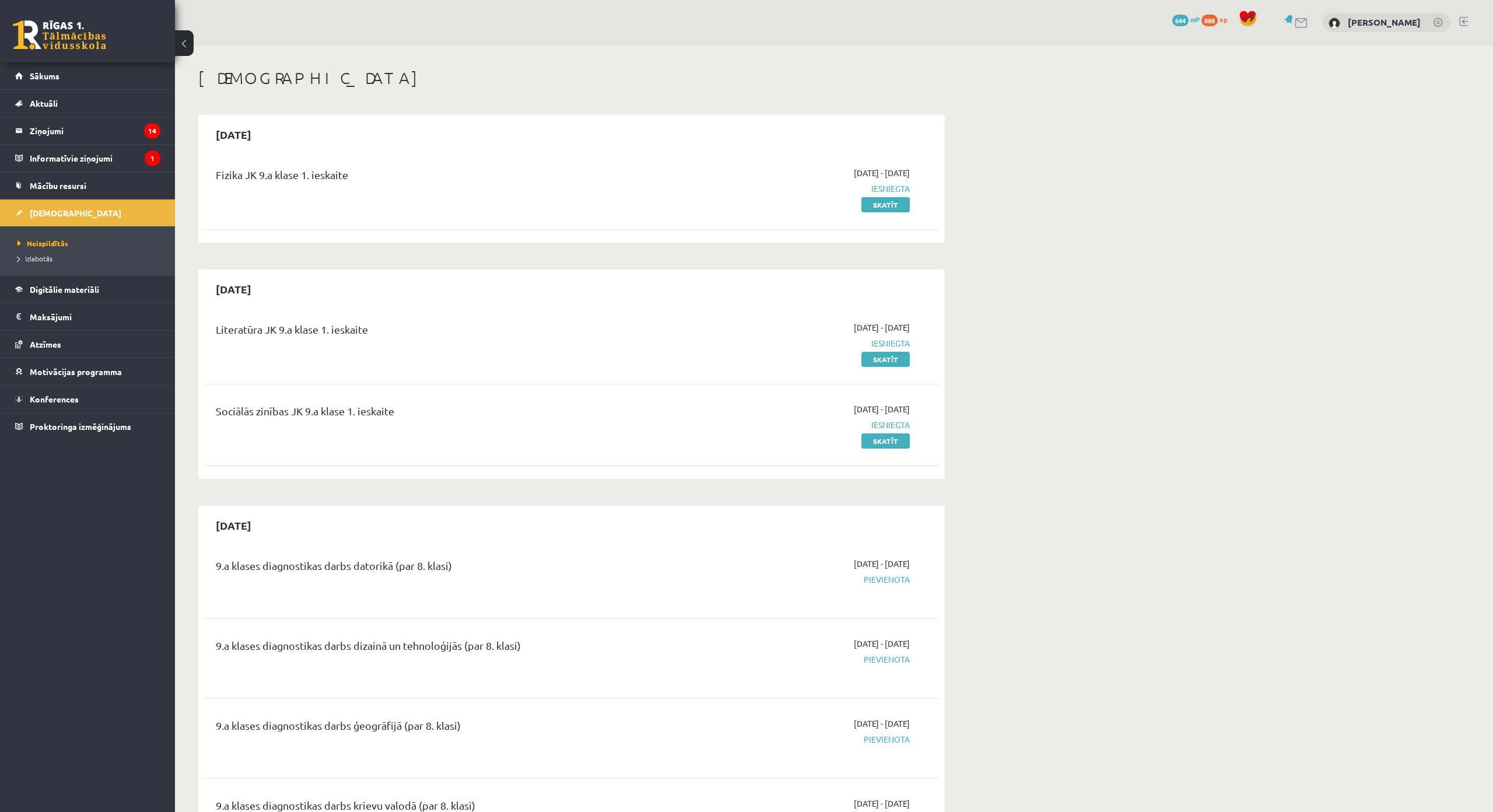
click at [1460, 19] on link at bounding box center [1464, 21] width 9 height 9
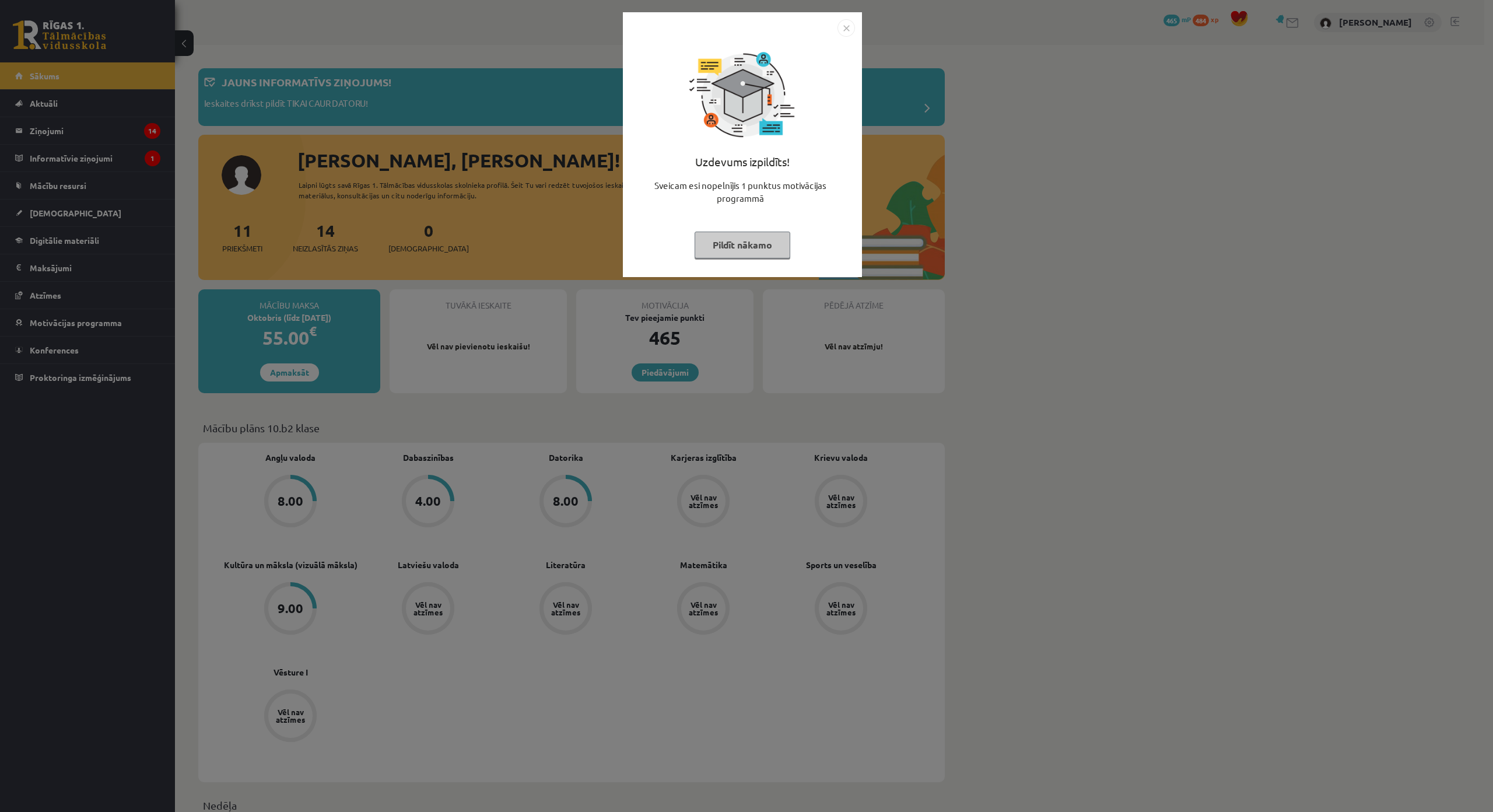
click at [848, 27] on img "Close" at bounding box center [846, 28] width 17 height 17
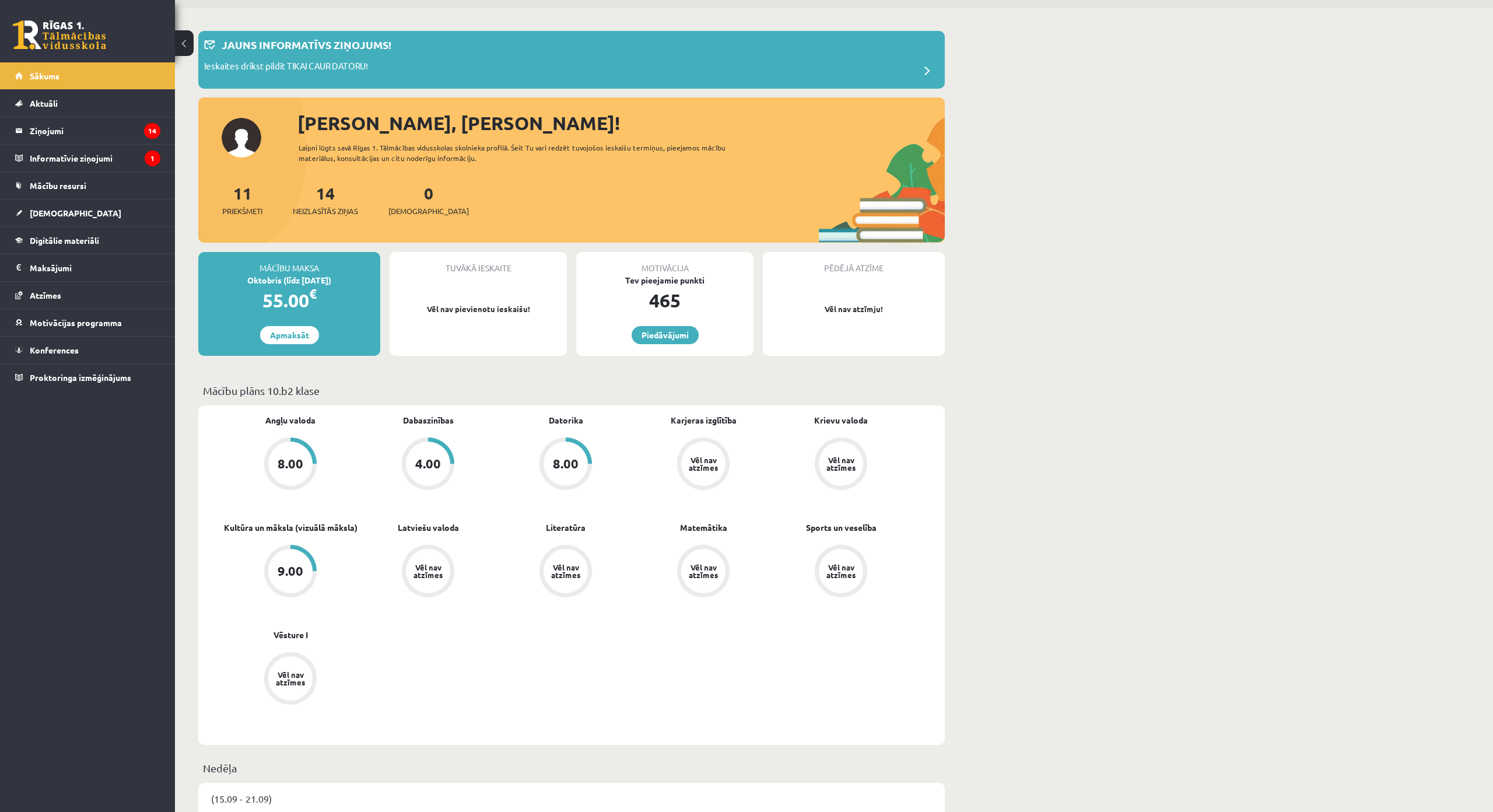
scroll to position [175, 0]
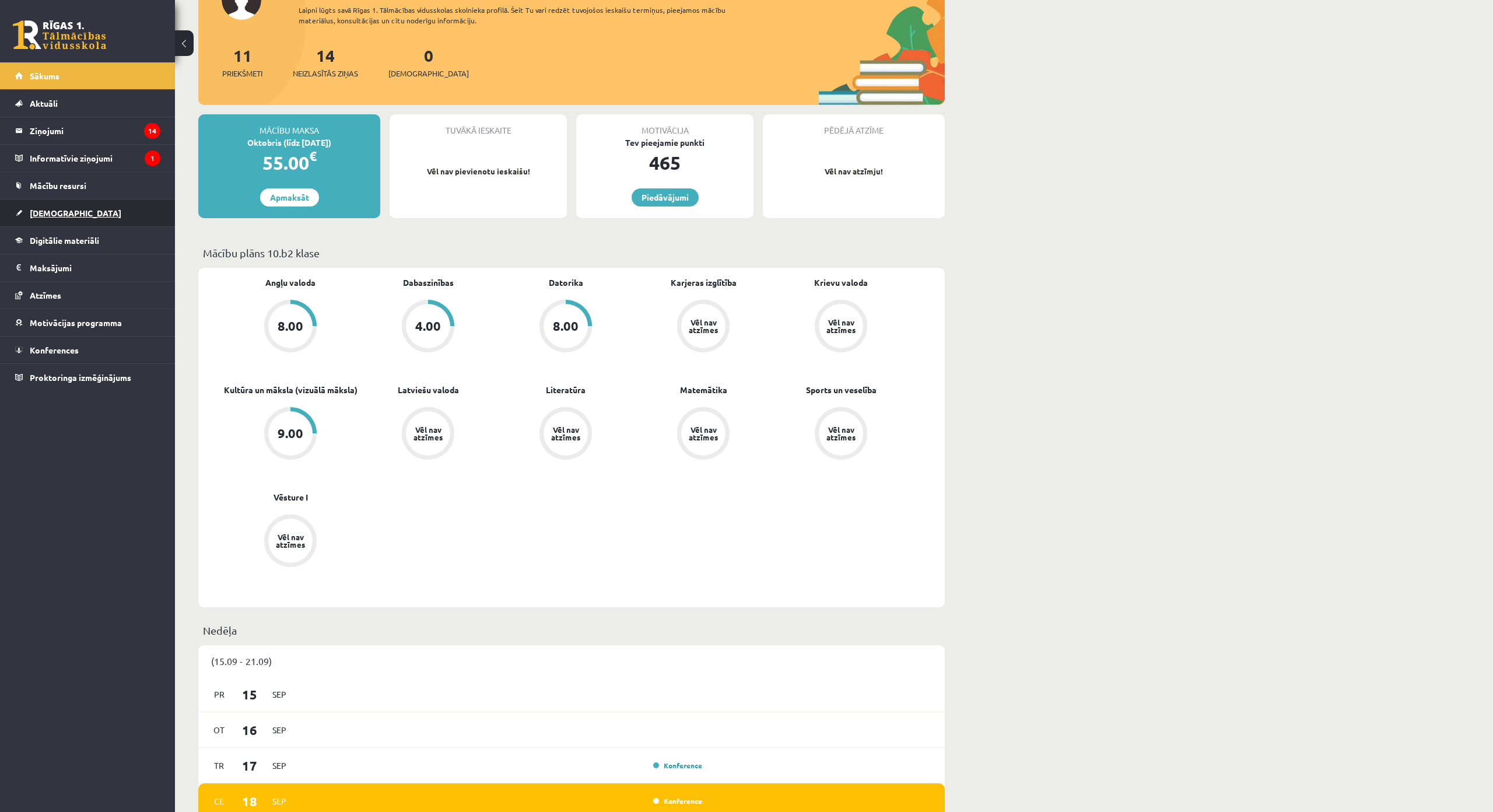
click at [81, 209] on link "[DEMOGRAPHIC_DATA]" at bounding box center [88, 213] width 145 height 27
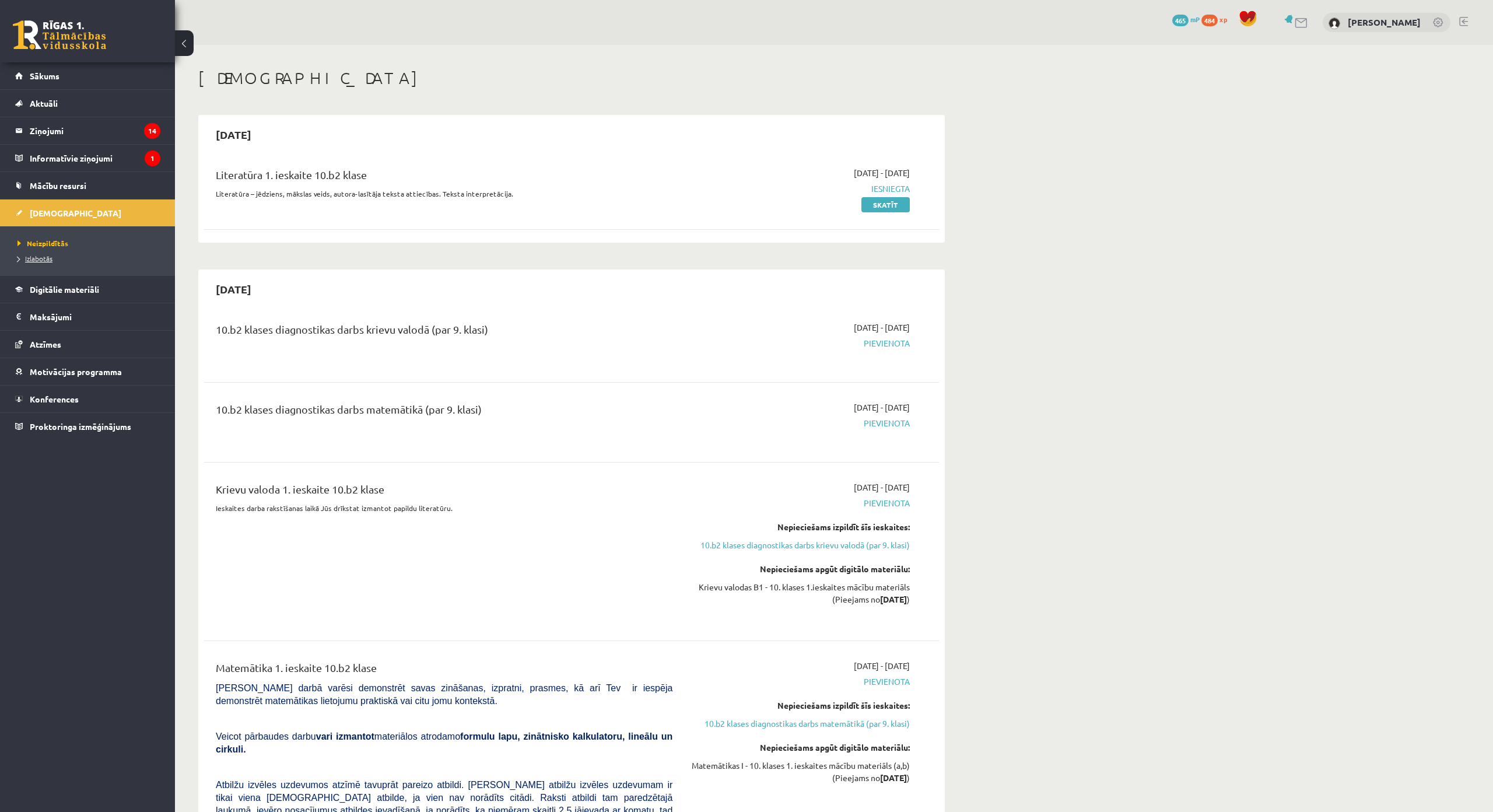
click at [46, 260] on span "Izlabotās" at bounding box center [35, 258] width 35 height 9
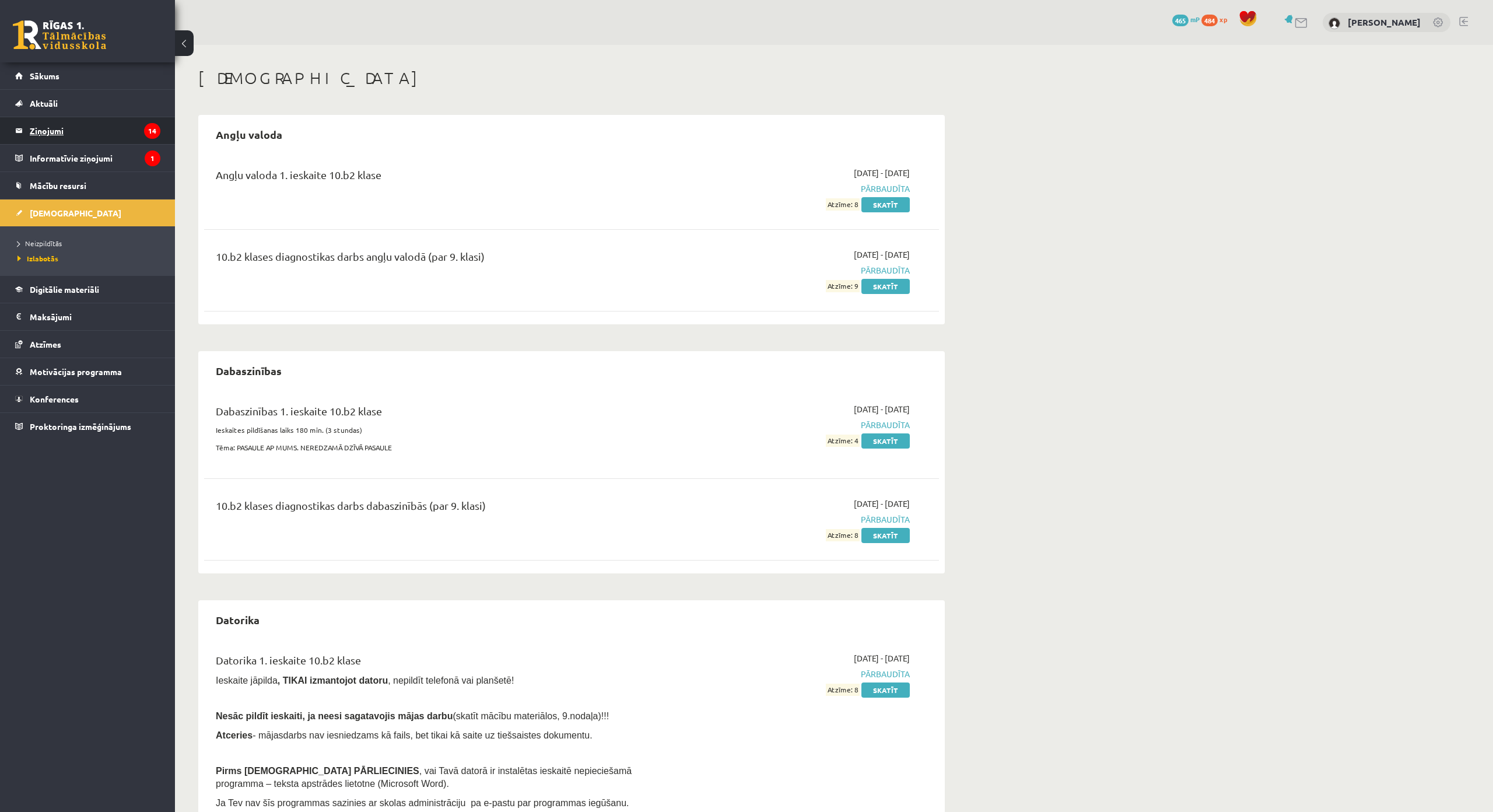
click at [88, 130] on legend "Ziņojumi 14" at bounding box center [94, 131] width 131 height 27
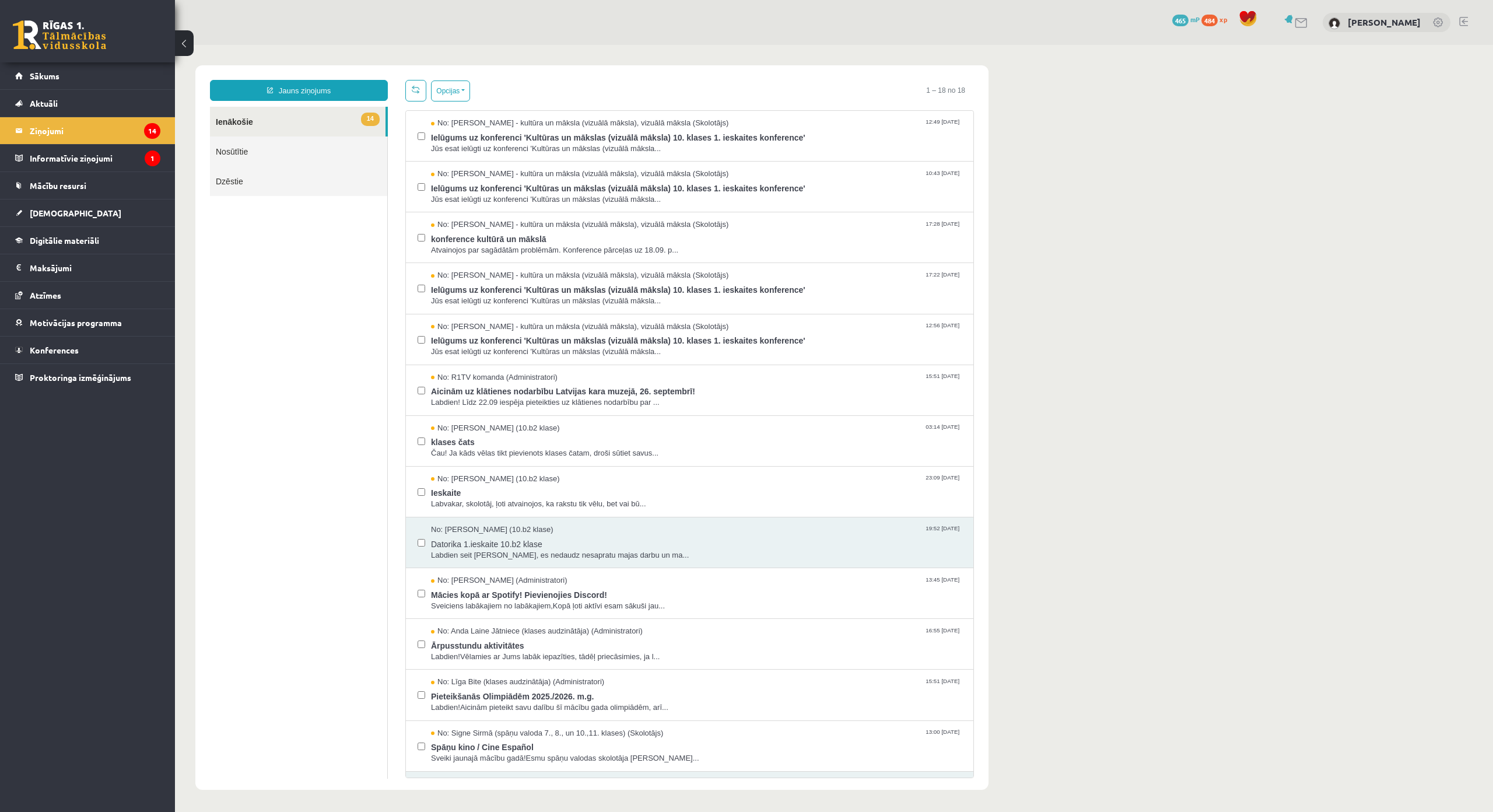
click at [1464, 23] on link at bounding box center [1464, 21] width 9 height 9
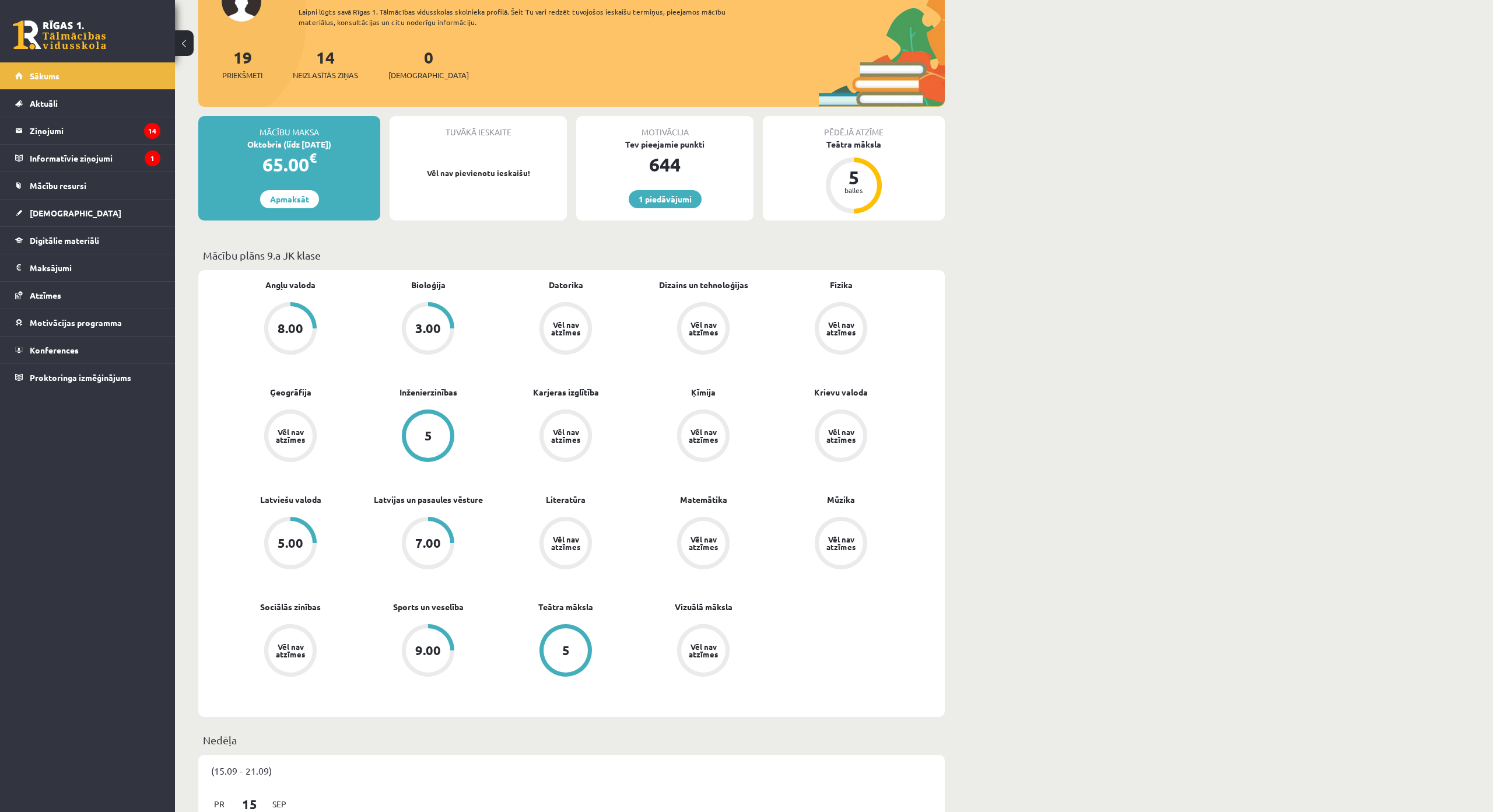
scroll to position [175, 0]
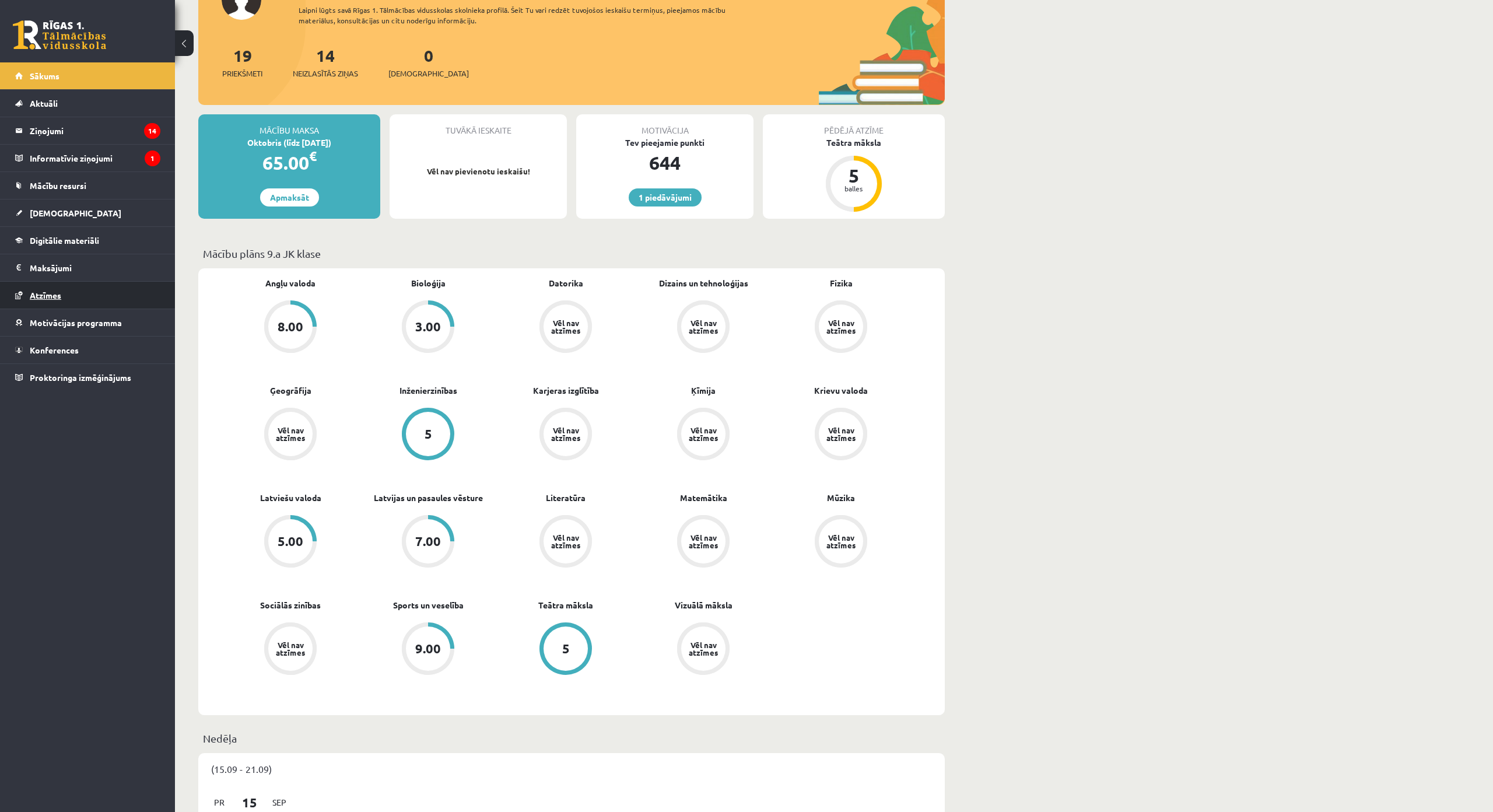
click at [88, 286] on link "Atzīmes" at bounding box center [88, 295] width 145 height 27
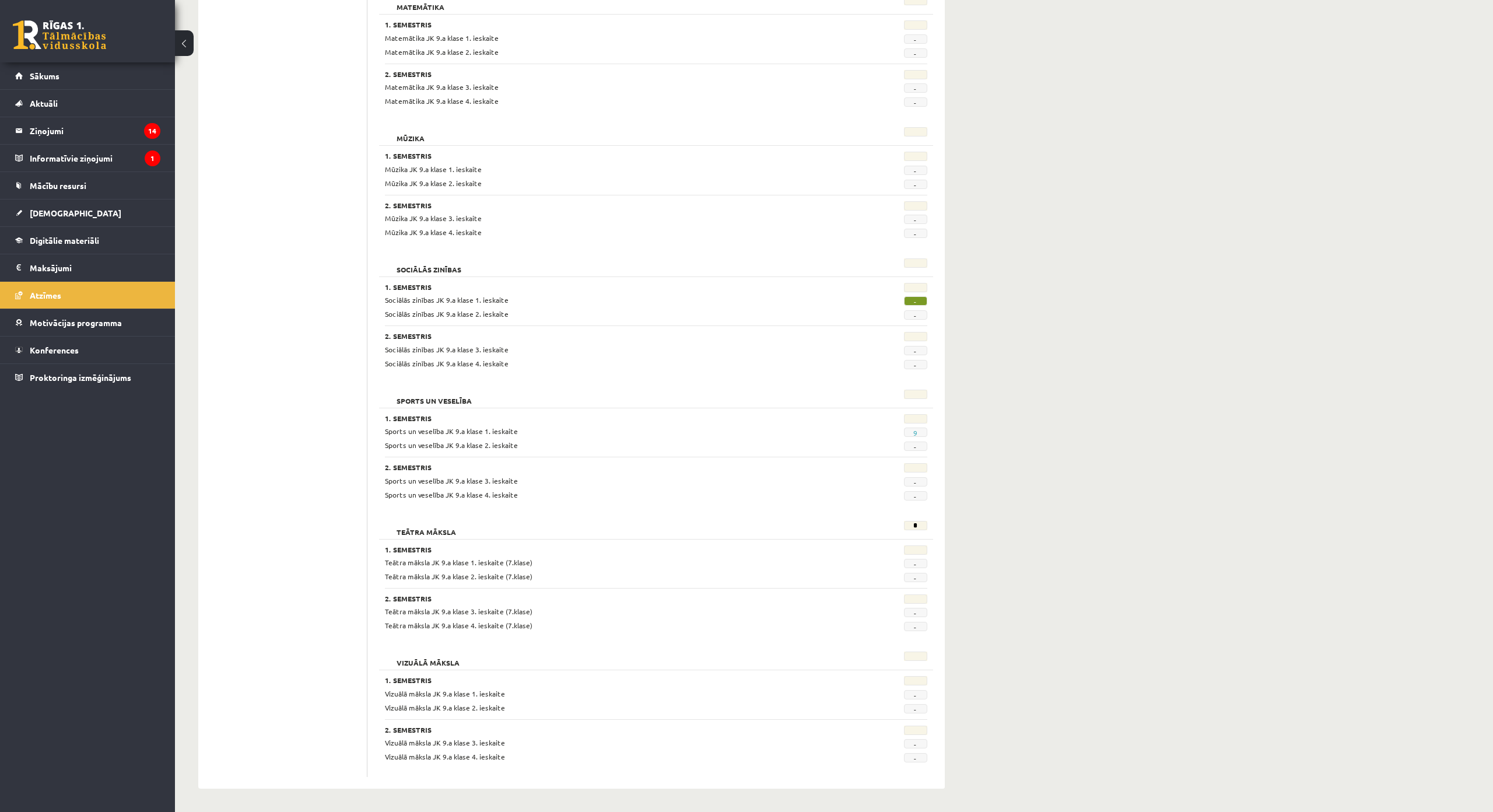
scroll to position [1840, 0]
